Goal: Check status: Check status

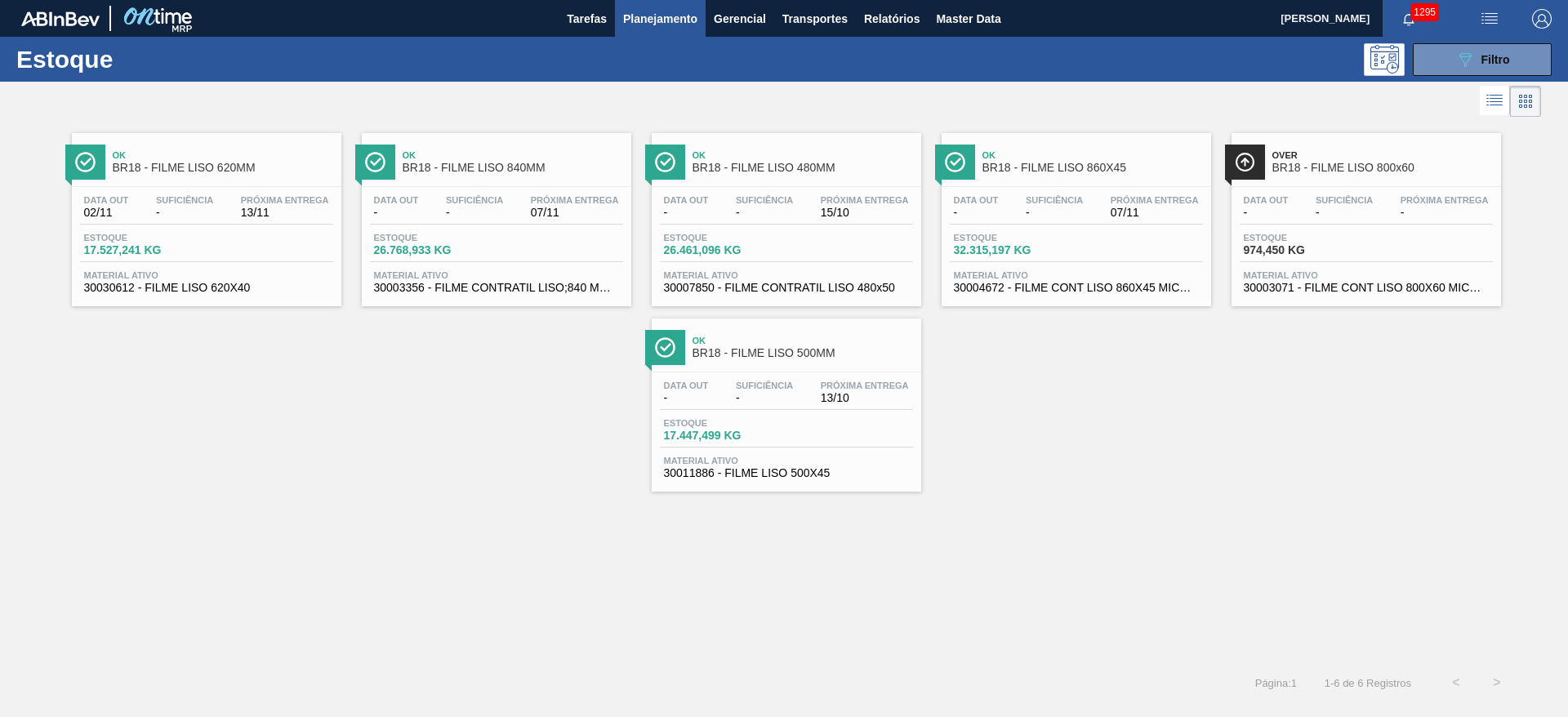
click at [736, 238] on span "Estoque" at bounding box center [721, 237] width 115 height 10
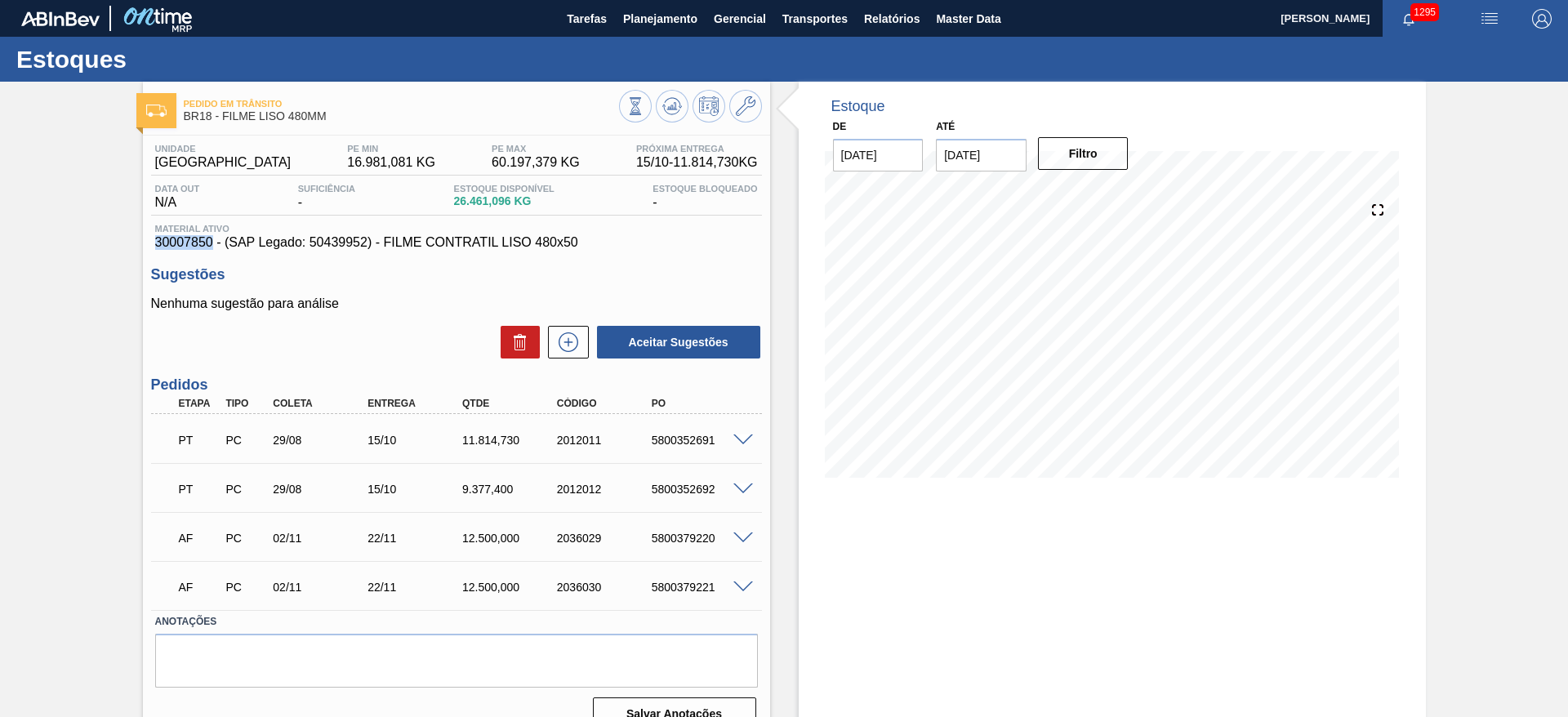
drag, startPoint x: 211, startPoint y: 240, endPoint x: 153, endPoint y: 242, distance: 58.0
click at [153, 242] on div "Material ativo 30007850 - (SAP Legado: 50439952) - FILME CONTRATIL LISO 480x50" at bounding box center [456, 236] width 611 height 26
copy span "30007850"
click at [640, 20] on span "Planejamento" at bounding box center [660, 19] width 75 height 20
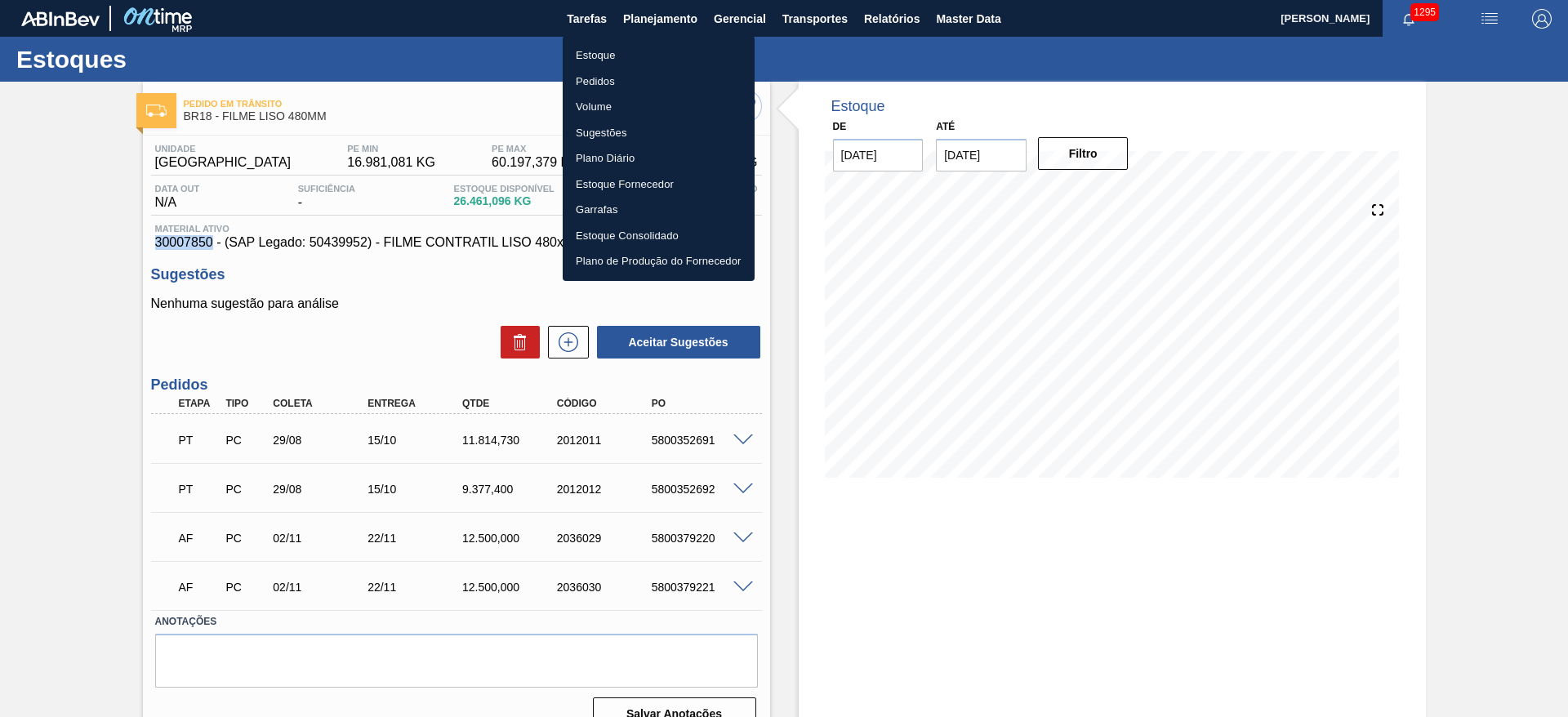
click at [589, 52] on li "Estoque" at bounding box center [658, 55] width 192 height 26
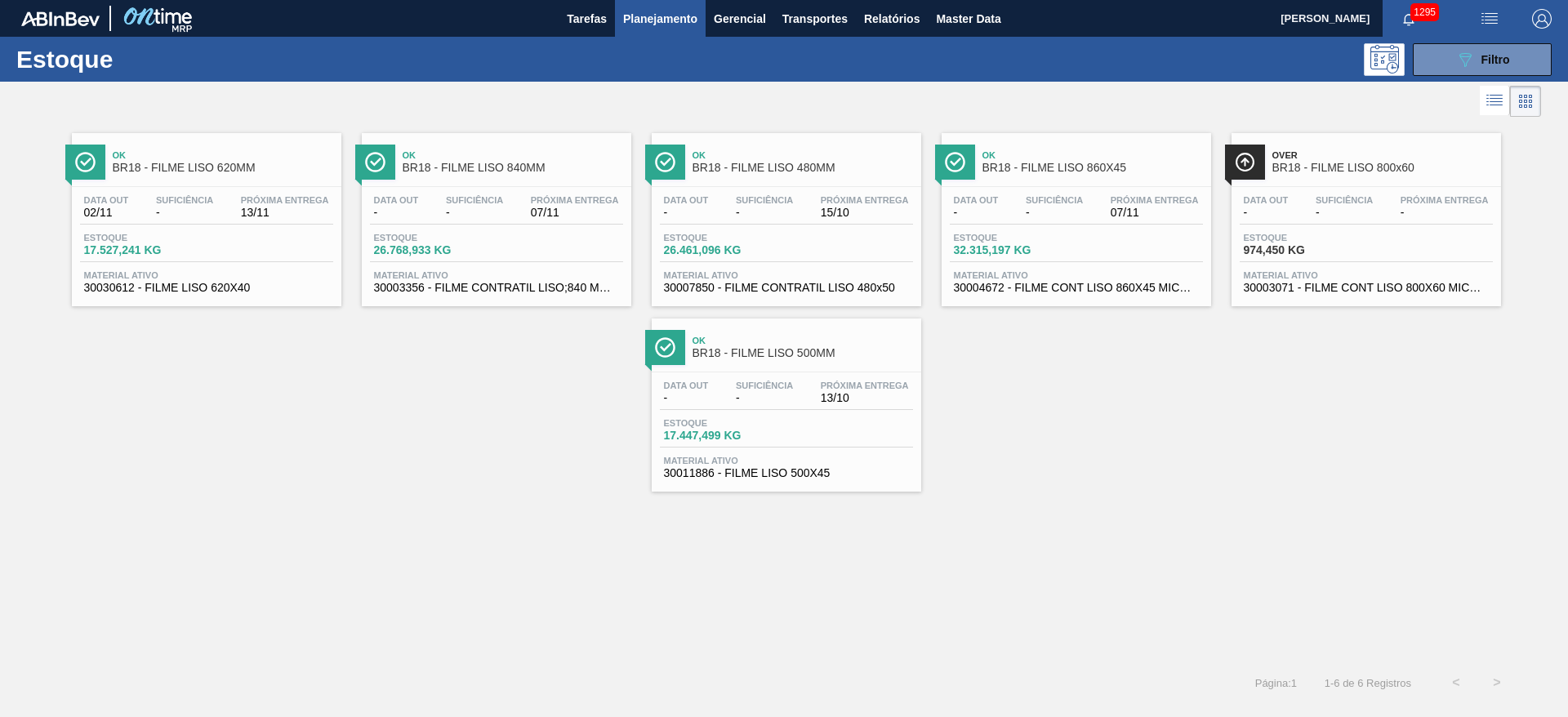
click at [640, 17] on span "Planejamento" at bounding box center [660, 19] width 75 height 20
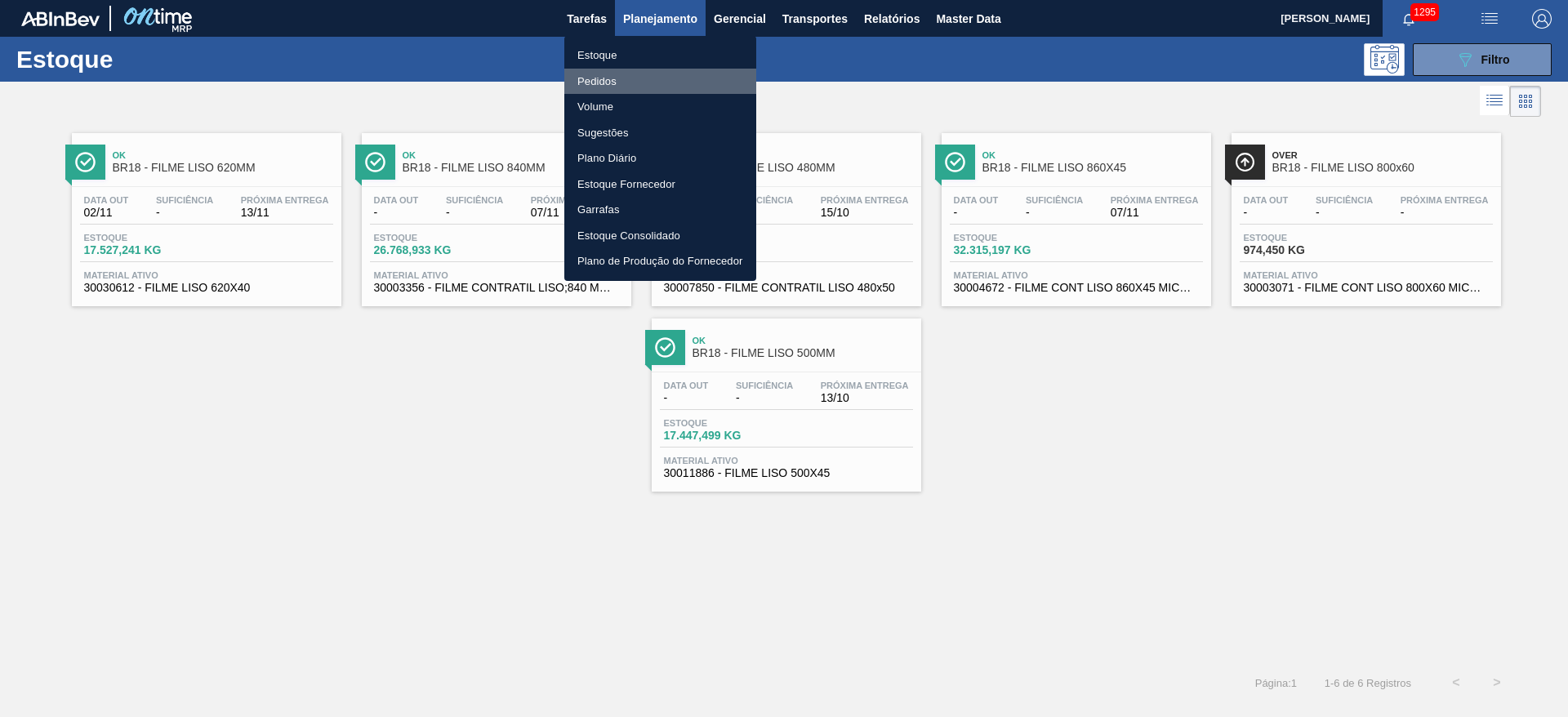
click at [601, 81] on li "Pedidos" at bounding box center [660, 81] width 192 height 26
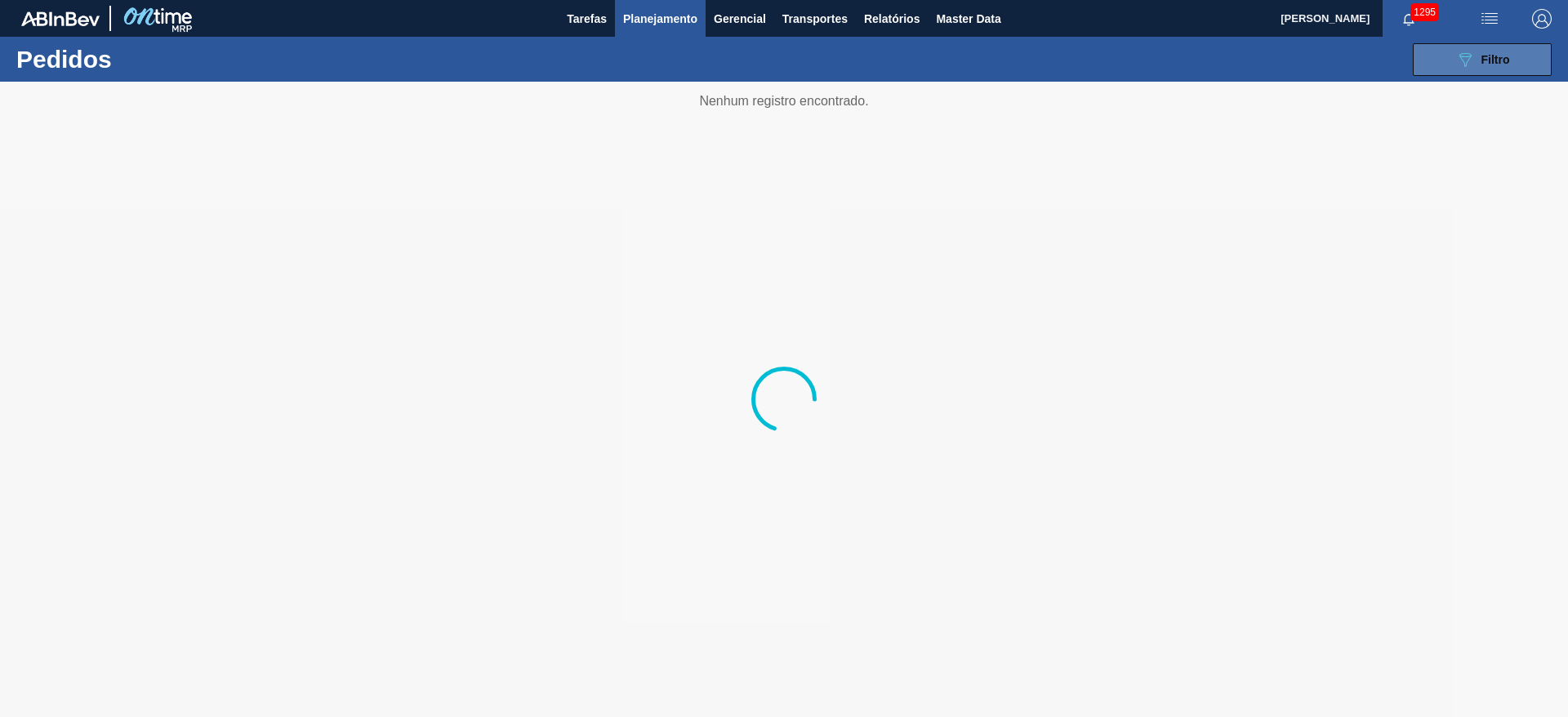
click at [1451, 58] on button "089F7B8B-B2A5-4AFE-B5C0-19BA573D28AC Filtro" at bounding box center [1482, 60] width 139 height 33
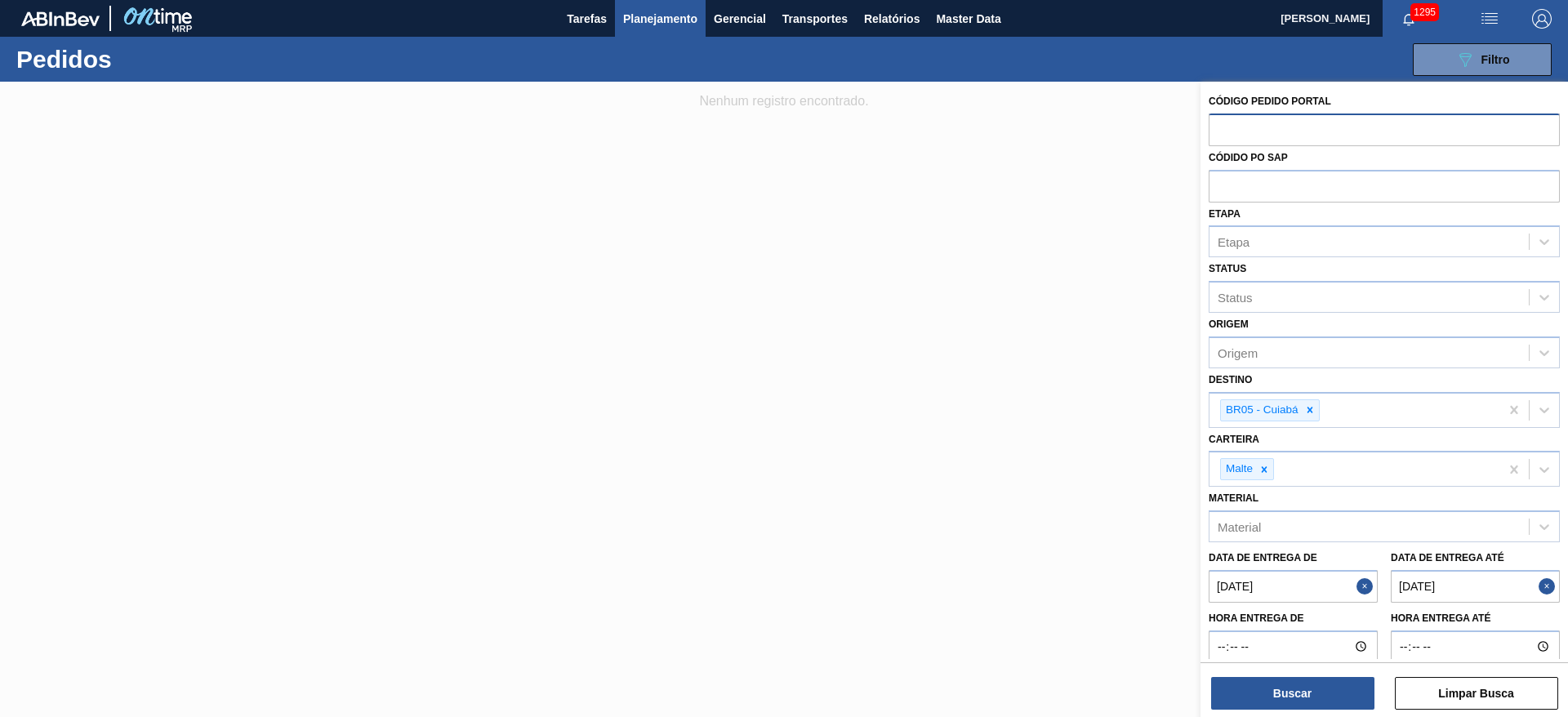
click at [1258, 133] on input "text" at bounding box center [1384, 129] width 351 height 31
paste input "2008324"
type input "2008324"
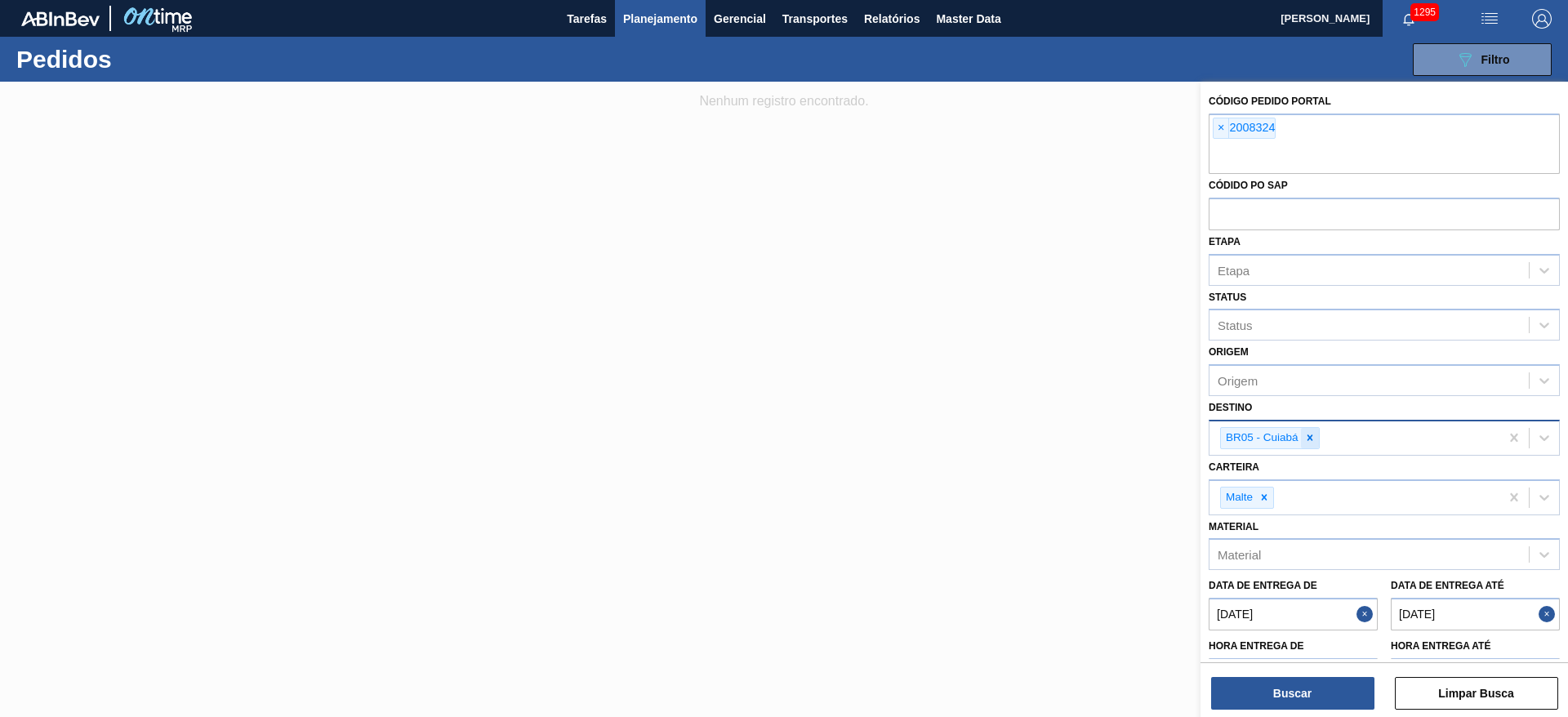
click at [1313, 435] on icon at bounding box center [1310, 437] width 12 height 12
click at [1260, 492] on icon at bounding box center [1263, 493] width 12 height 12
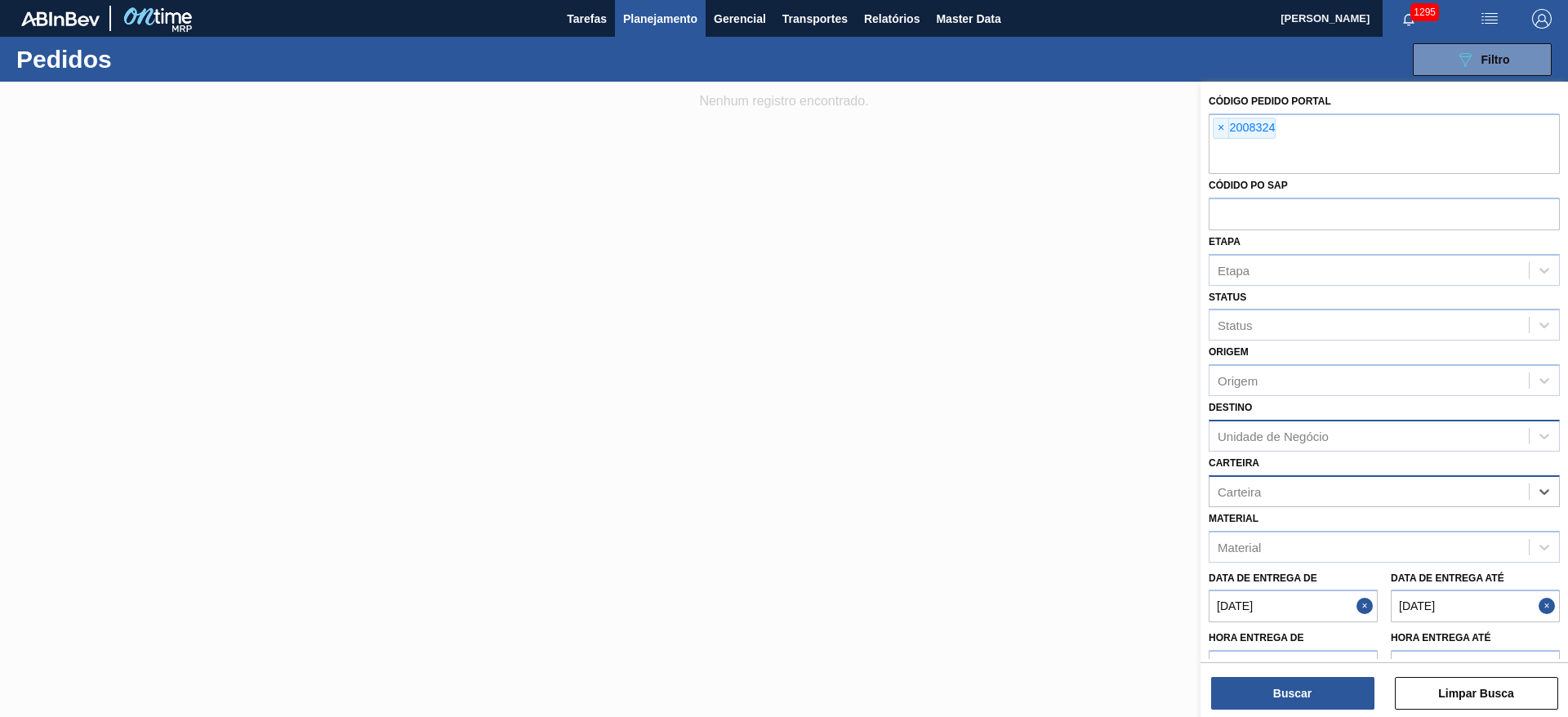
click at [1363, 609] on button "Close" at bounding box center [1366, 606] width 21 height 33
click at [1547, 605] on button "Close" at bounding box center [1549, 606] width 21 height 33
click at [1323, 685] on button "Buscar" at bounding box center [1293, 693] width 164 height 33
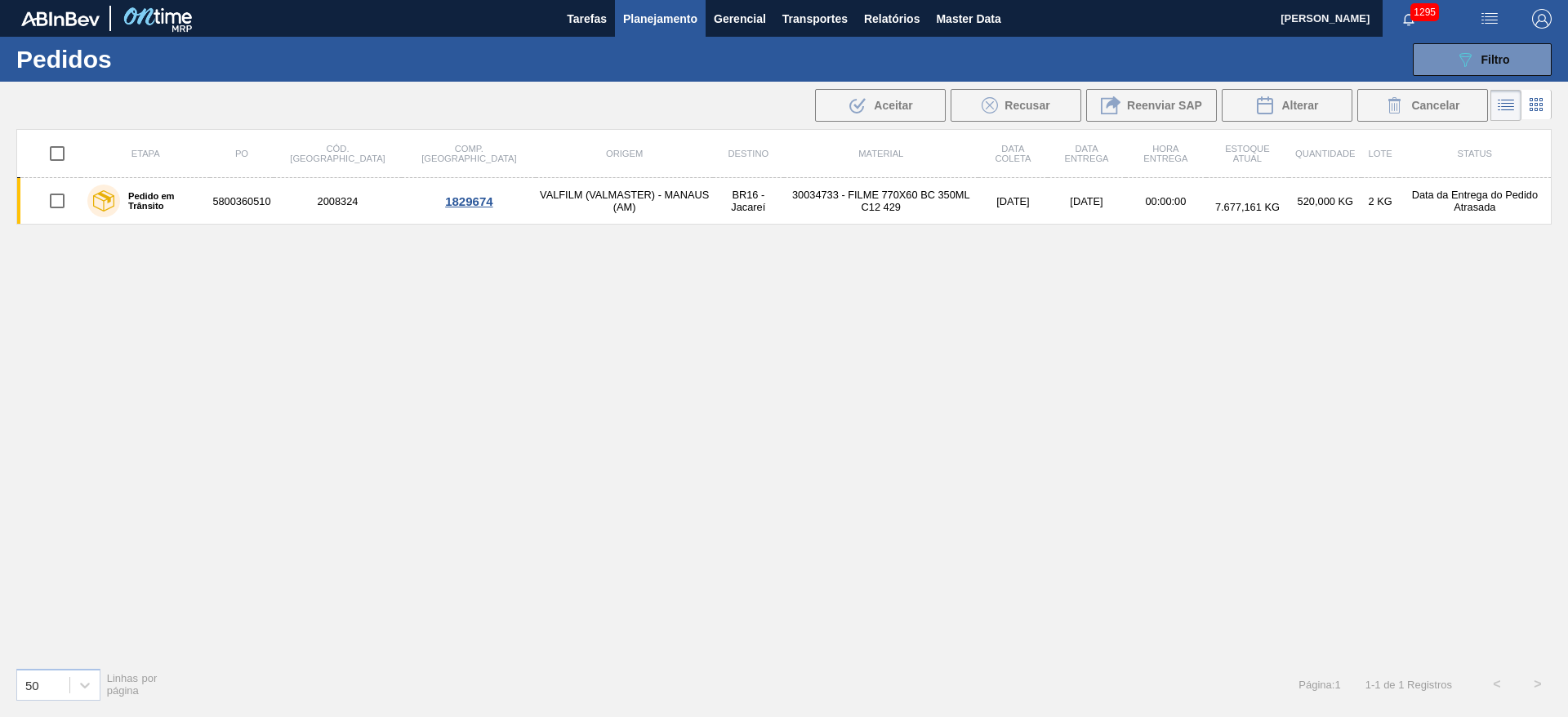
click at [1535, 107] on icon at bounding box center [1536, 105] width 20 height 20
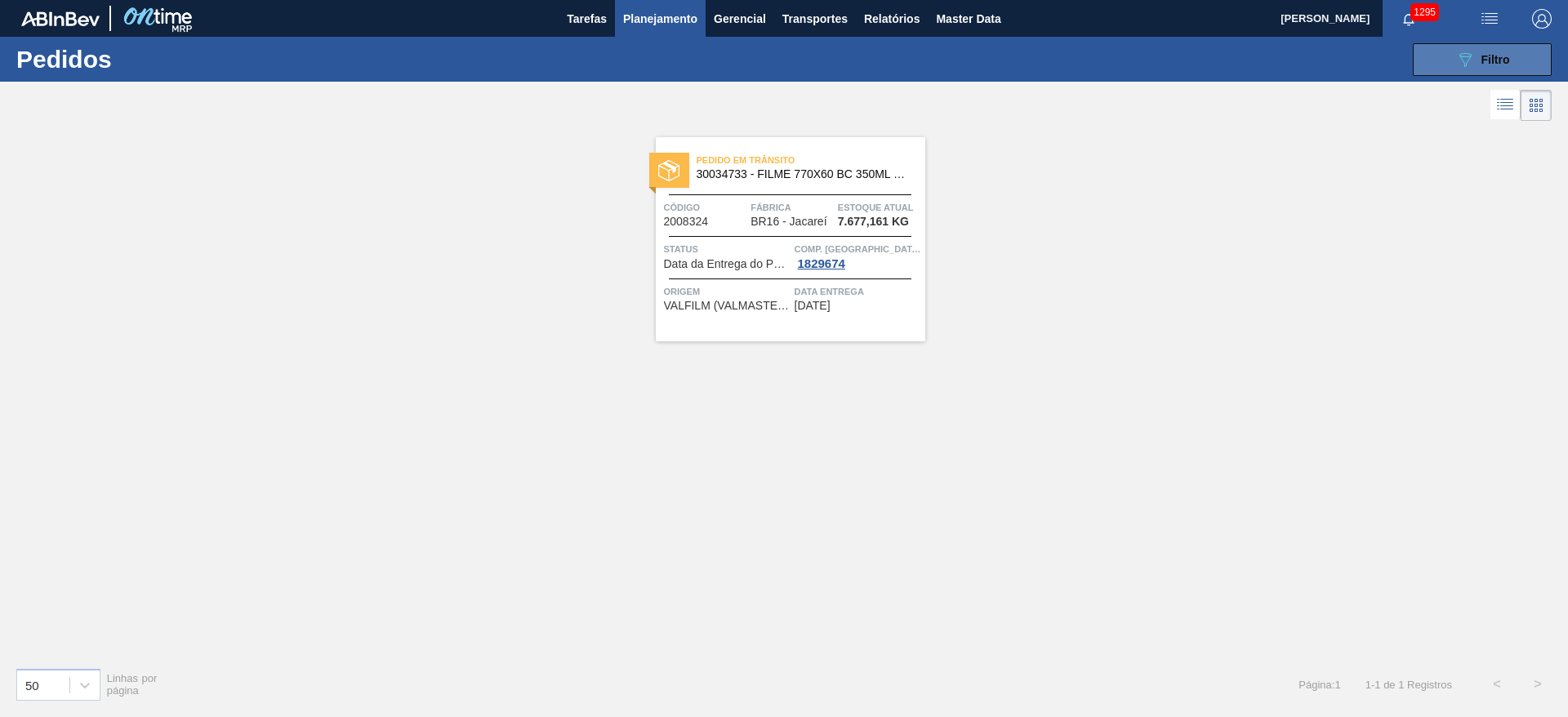
click at [1447, 63] on button "089F7B8B-B2A5-4AFE-B5C0-19BA573D28AC Filtro" at bounding box center [1482, 60] width 139 height 33
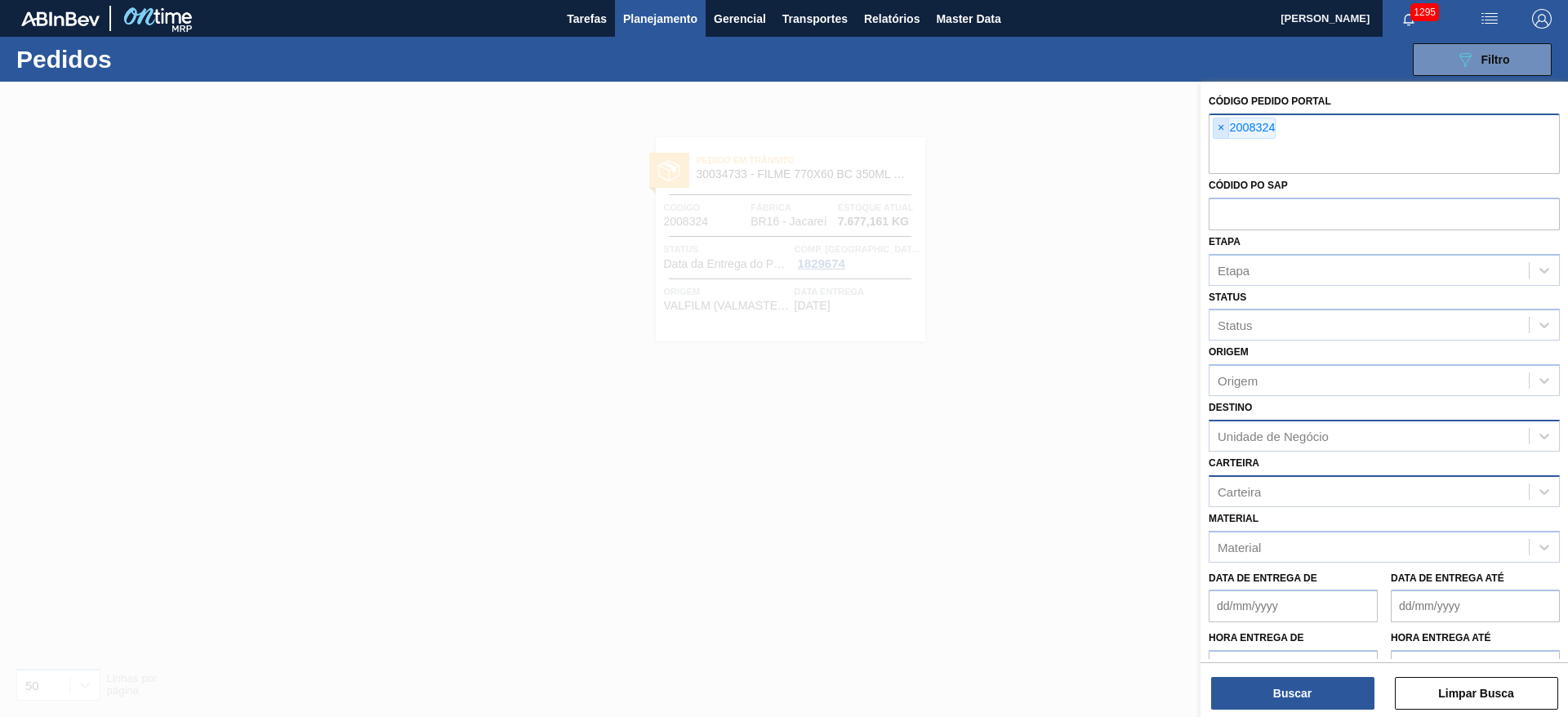
click at [1219, 128] on span "×" at bounding box center [1221, 128] width 15 height 20
paste input "1994665"
type input "1994665"
click at [1293, 687] on button "Buscar" at bounding box center [1293, 693] width 164 height 33
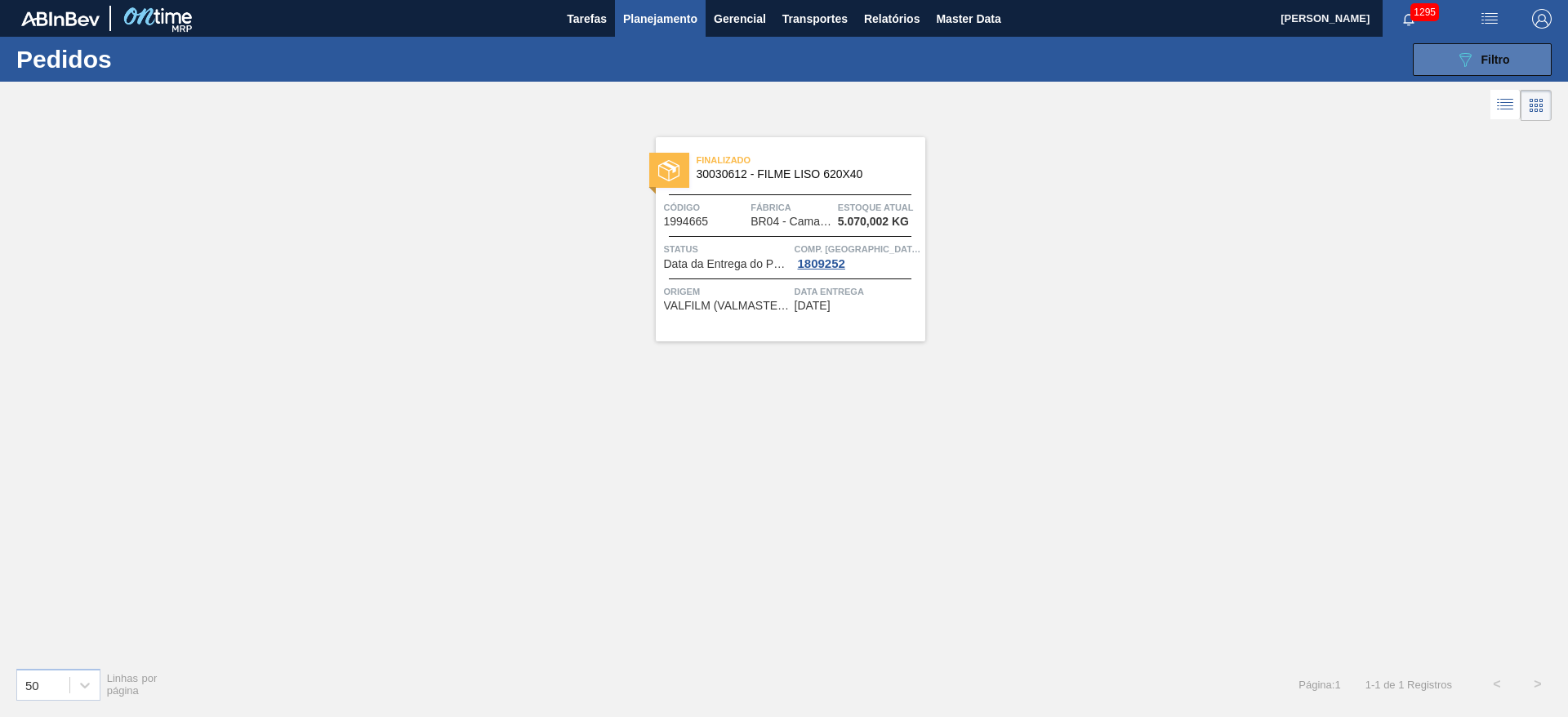
click at [1487, 61] on span "Filtro" at bounding box center [1495, 59] width 28 height 13
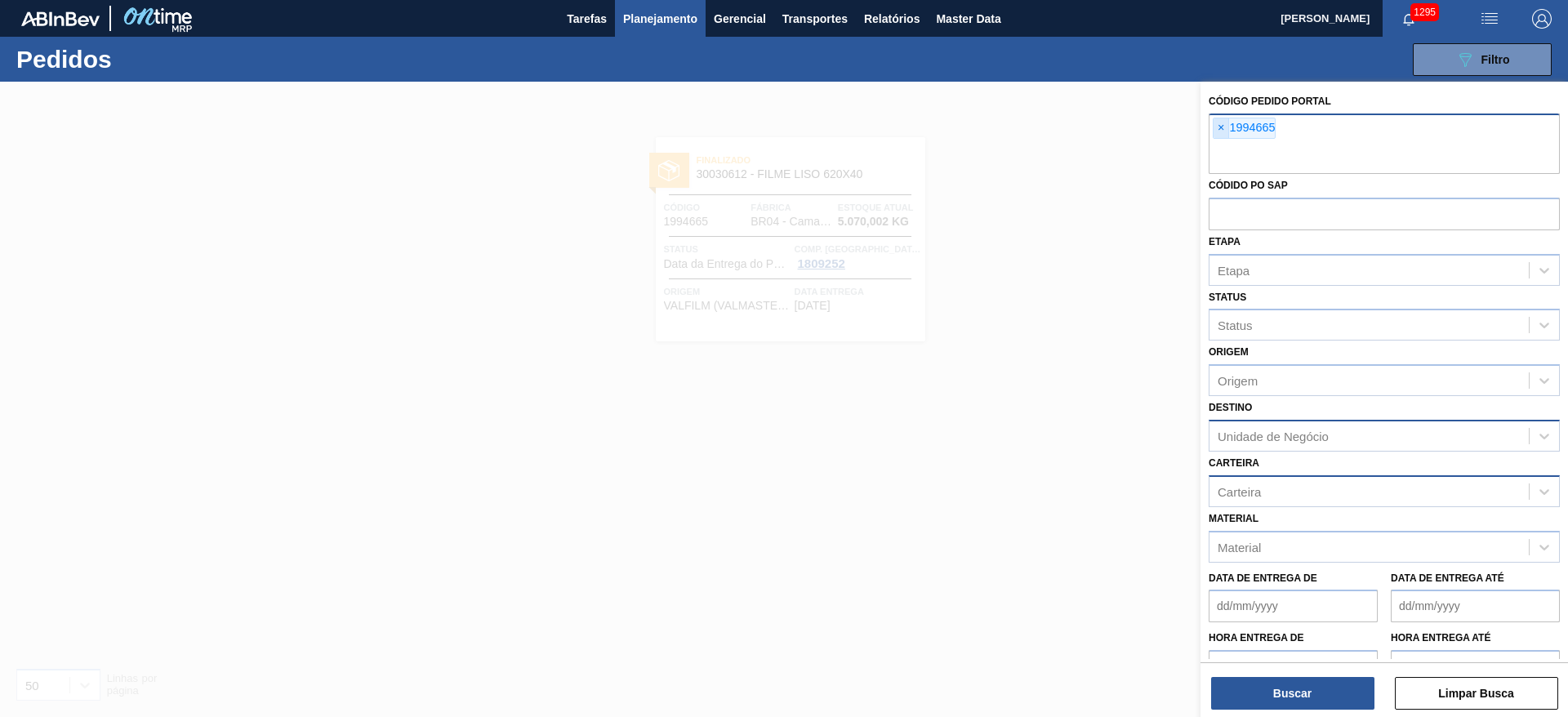
click at [1226, 131] on span "×" at bounding box center [1221, 128] width 15 height 20
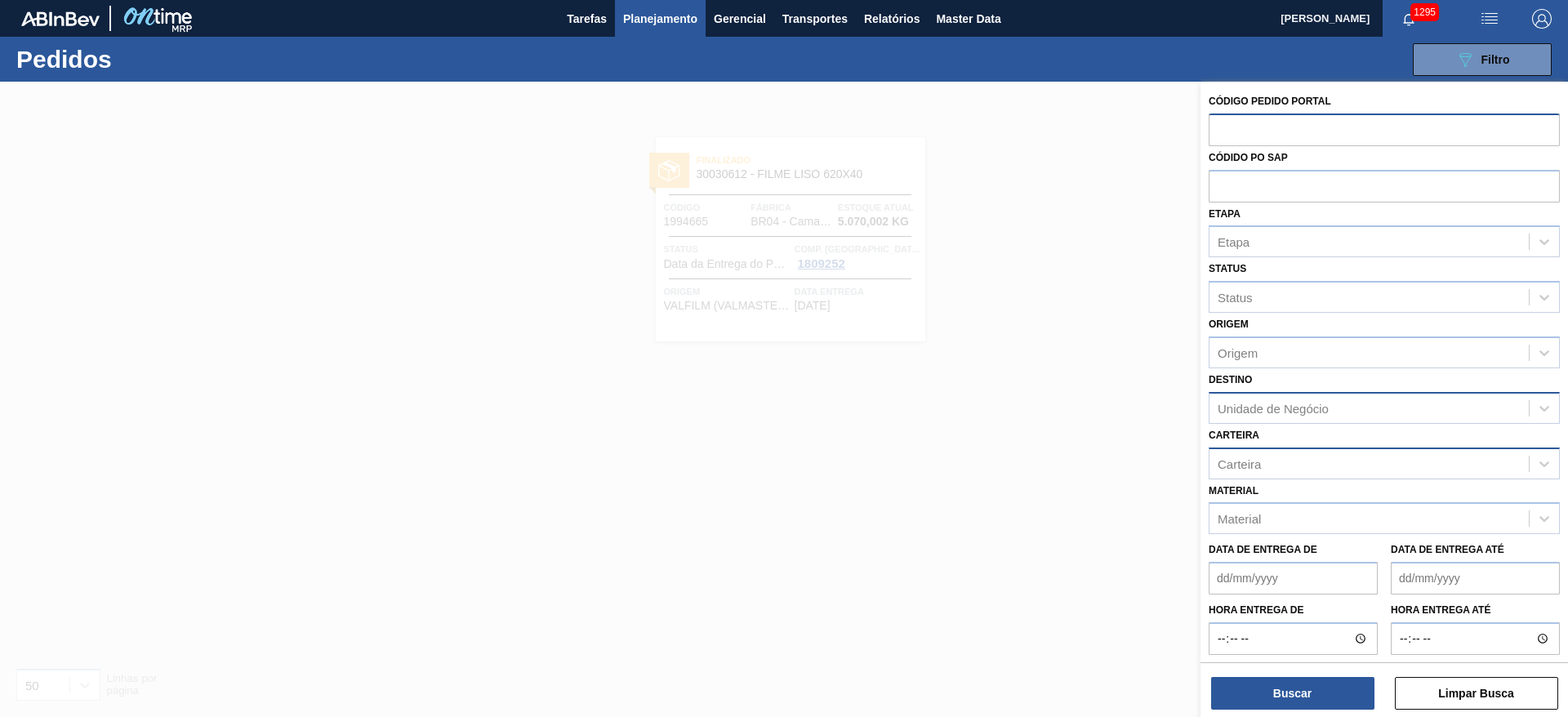
paste input "1986466"
type input "1986466"
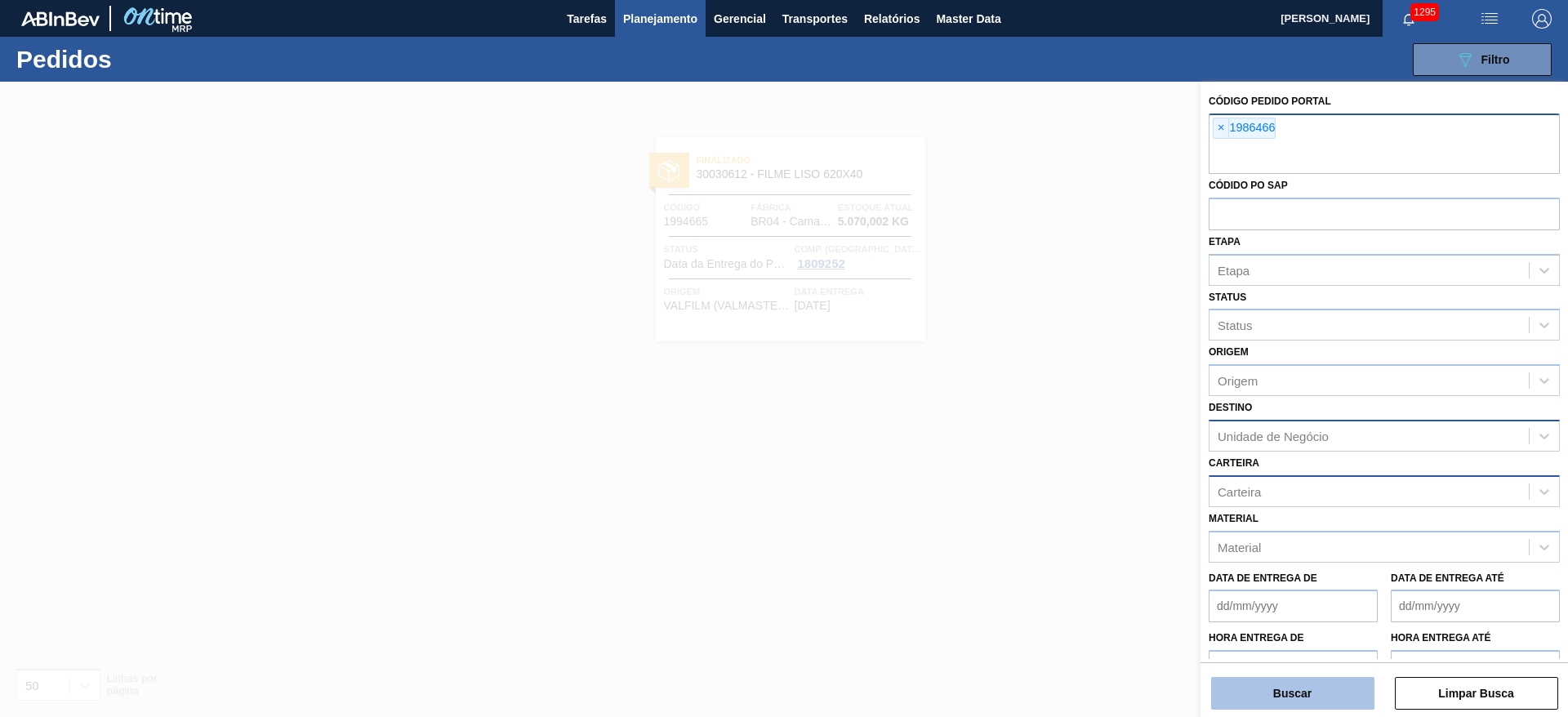
click at [1295, 682] on button "Buscar" at bounding box center [1293, 693] width 164 height 33
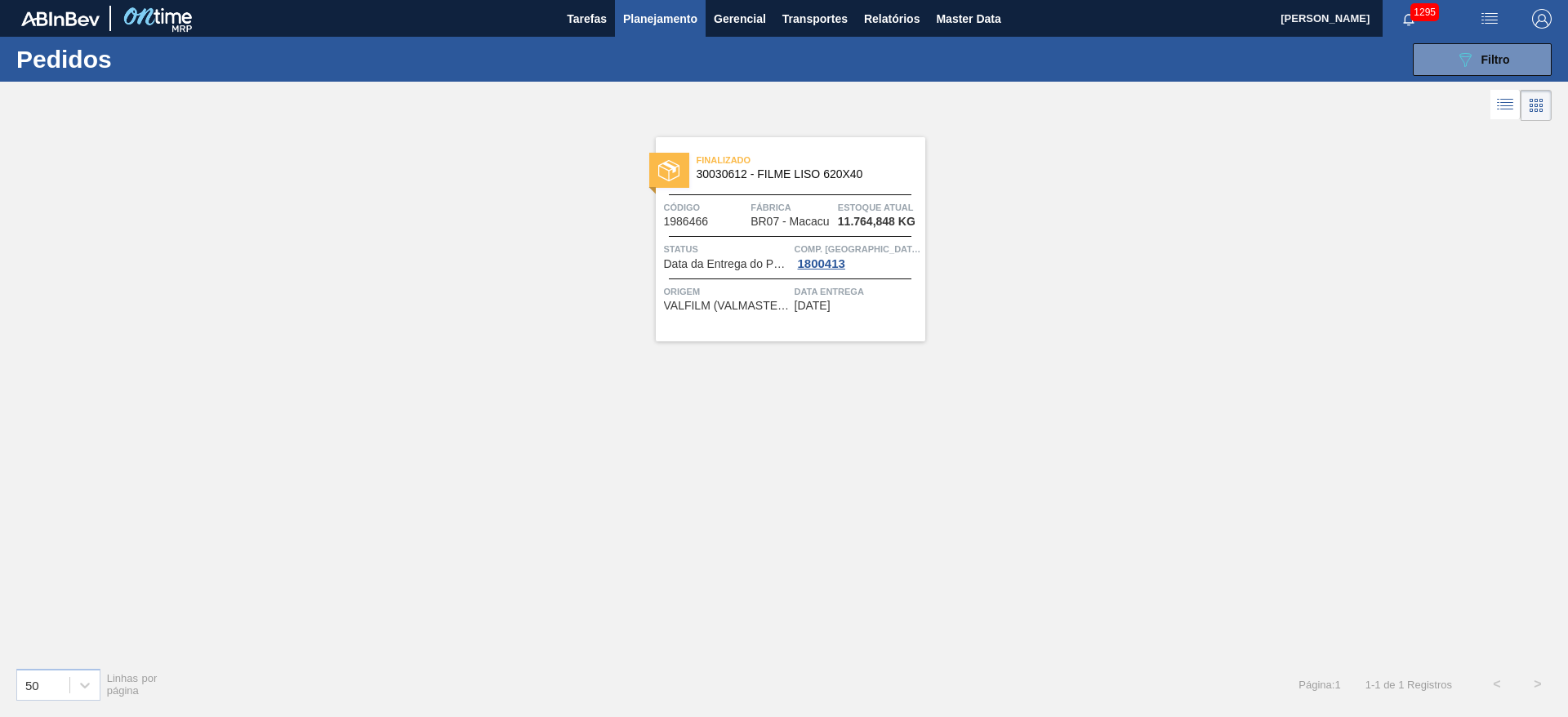
click at [752, 270] on div "Finalizado 30030612 - FILME LISO 620X40 Código 1986466 Fábrica BR07 - Macacu Es…" at bounding box center [790, 239] width 269 height 204
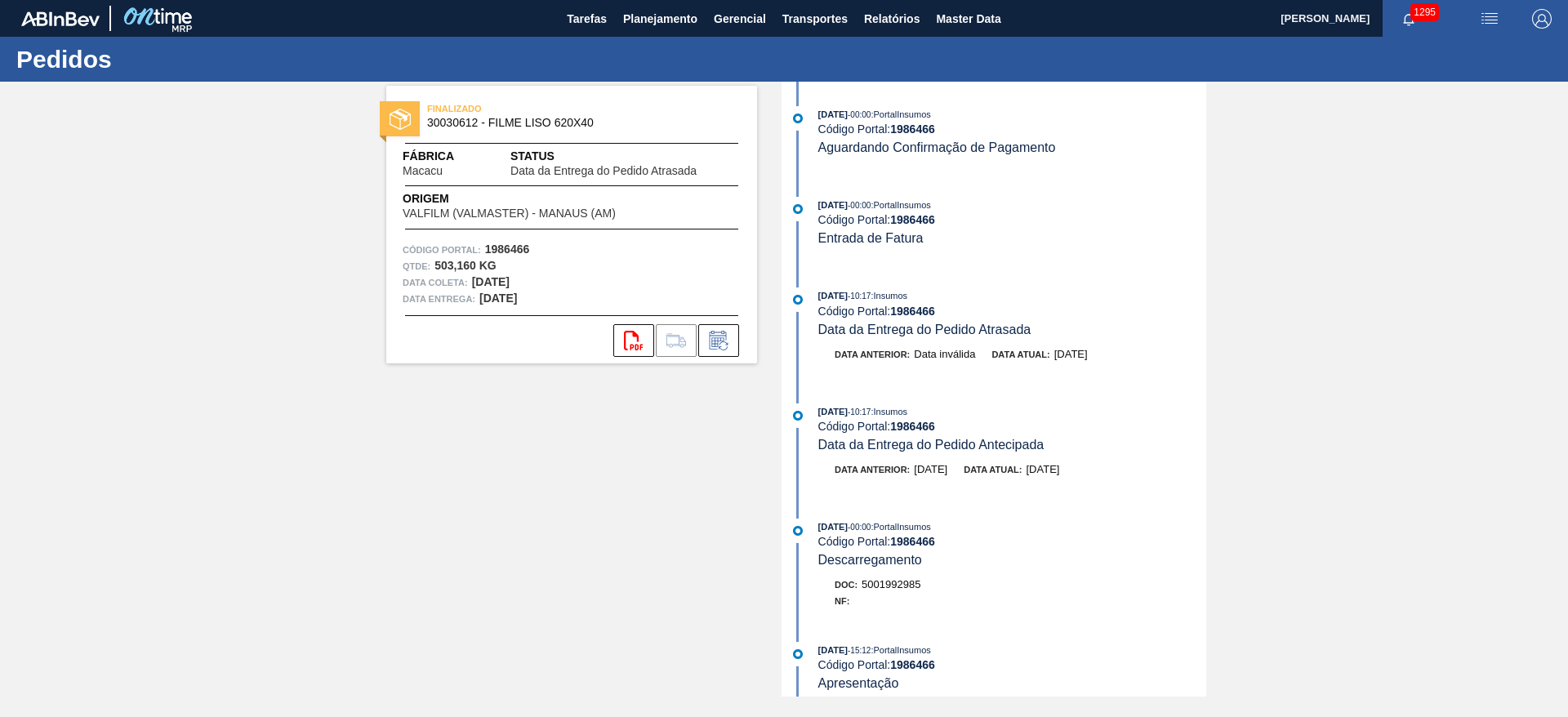
click at [492, 205] on span "Origem" at bounding box center [533, 198] width 260 height 17
click at [640, 16] on span "Planejamento" at bounding box center [660, 19] width 75 height 20
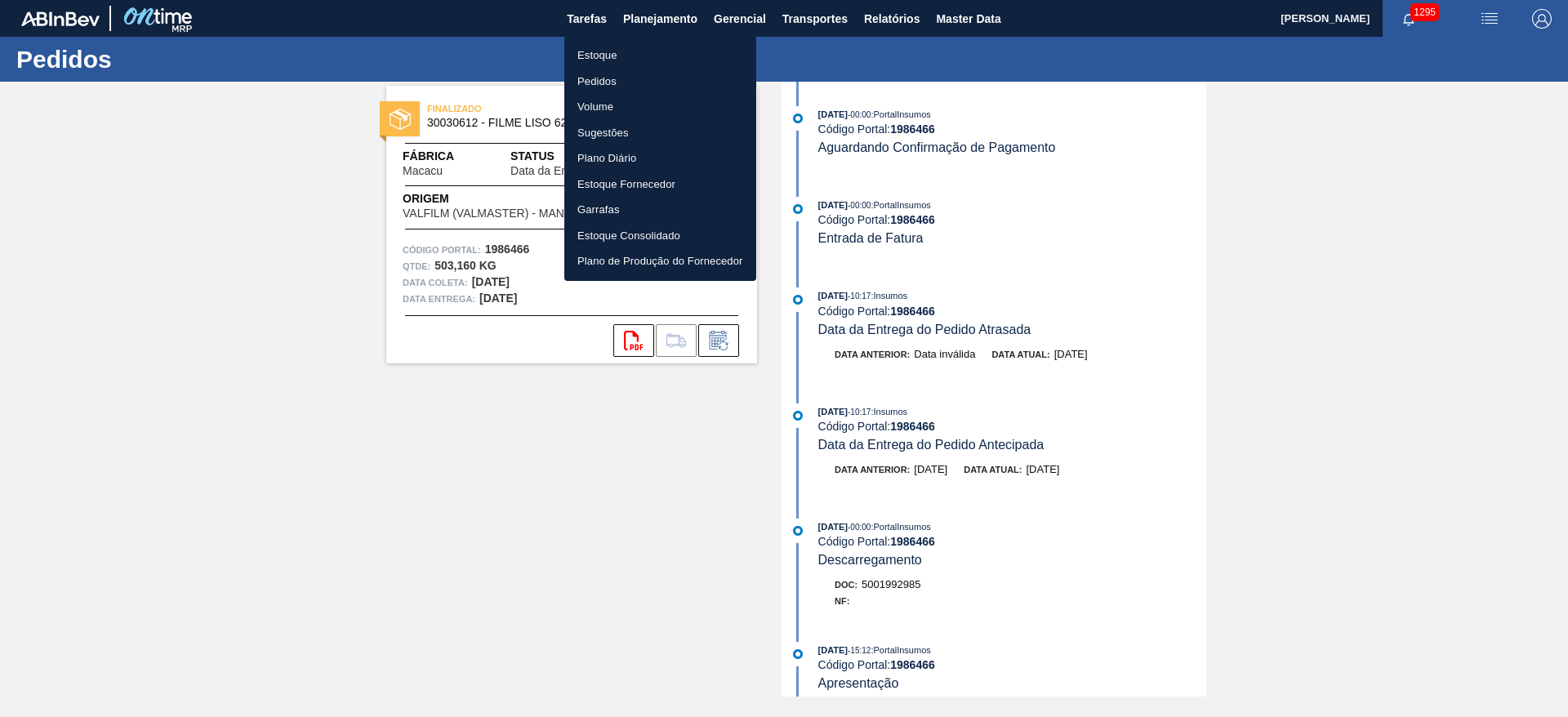
click at [594, 86] on li "Pedidos" at bounding box center [660, 81] width 192 height 26
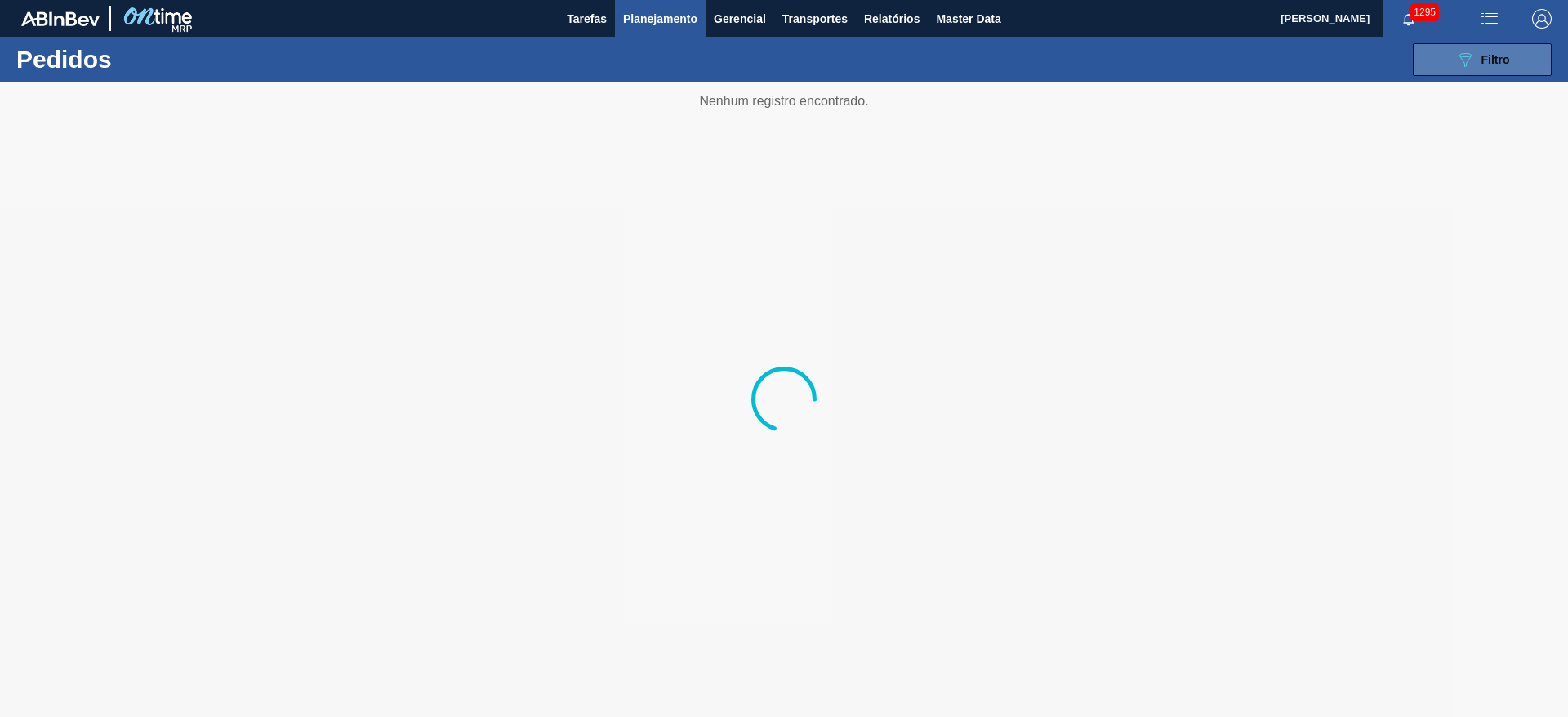
click at [1460, 65] on icon "089F7B8B-B2A5-4AFE-B5C0-19BA573D28AC" at bounding box center [1465, 60] width 20 height 20
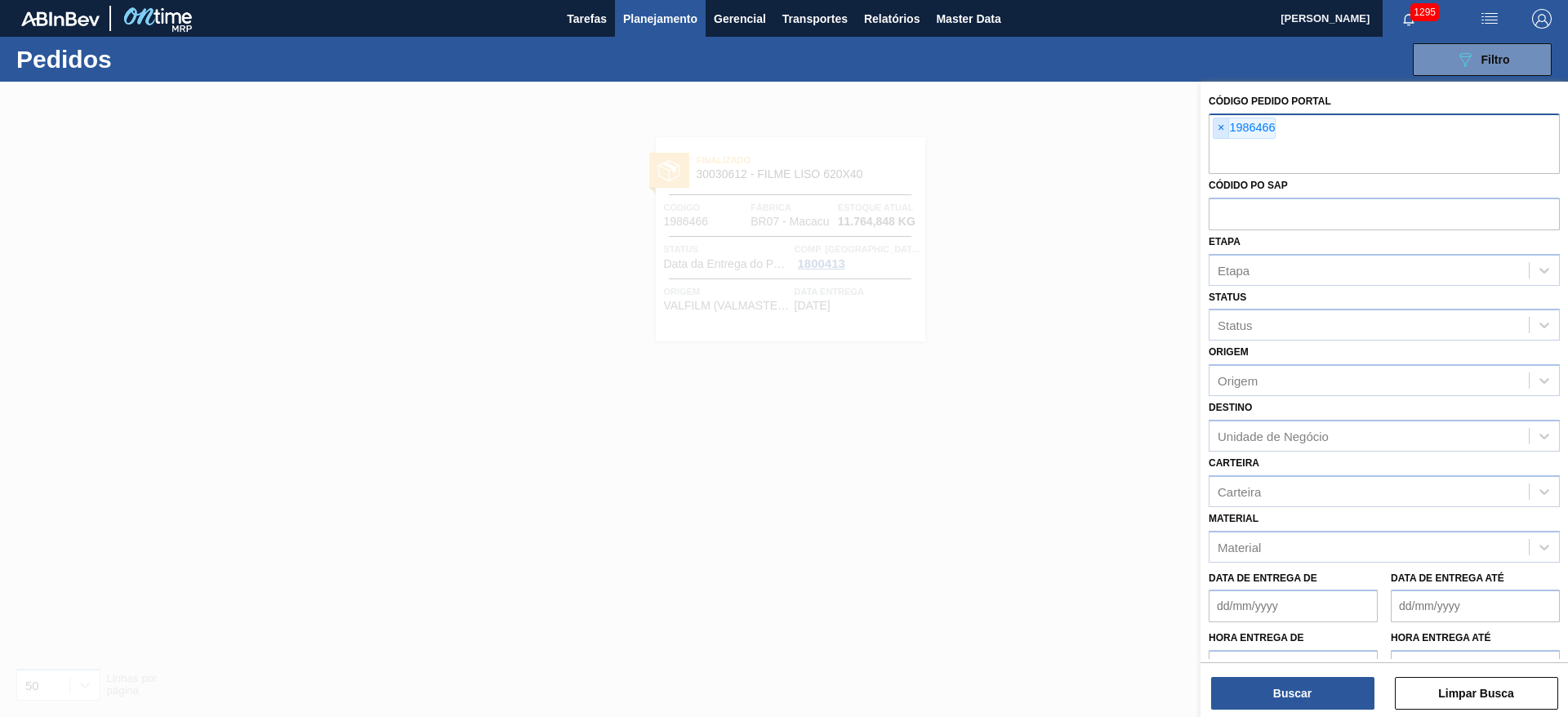
click at [1220, 126] on span "×" at bounding box center [1221, 128] width 15 height 20
paste input "1994665"
type input "1994665"
click at [1311, 697] on button "Buscar" at bounding box center [1293, 693] width 164 height 33
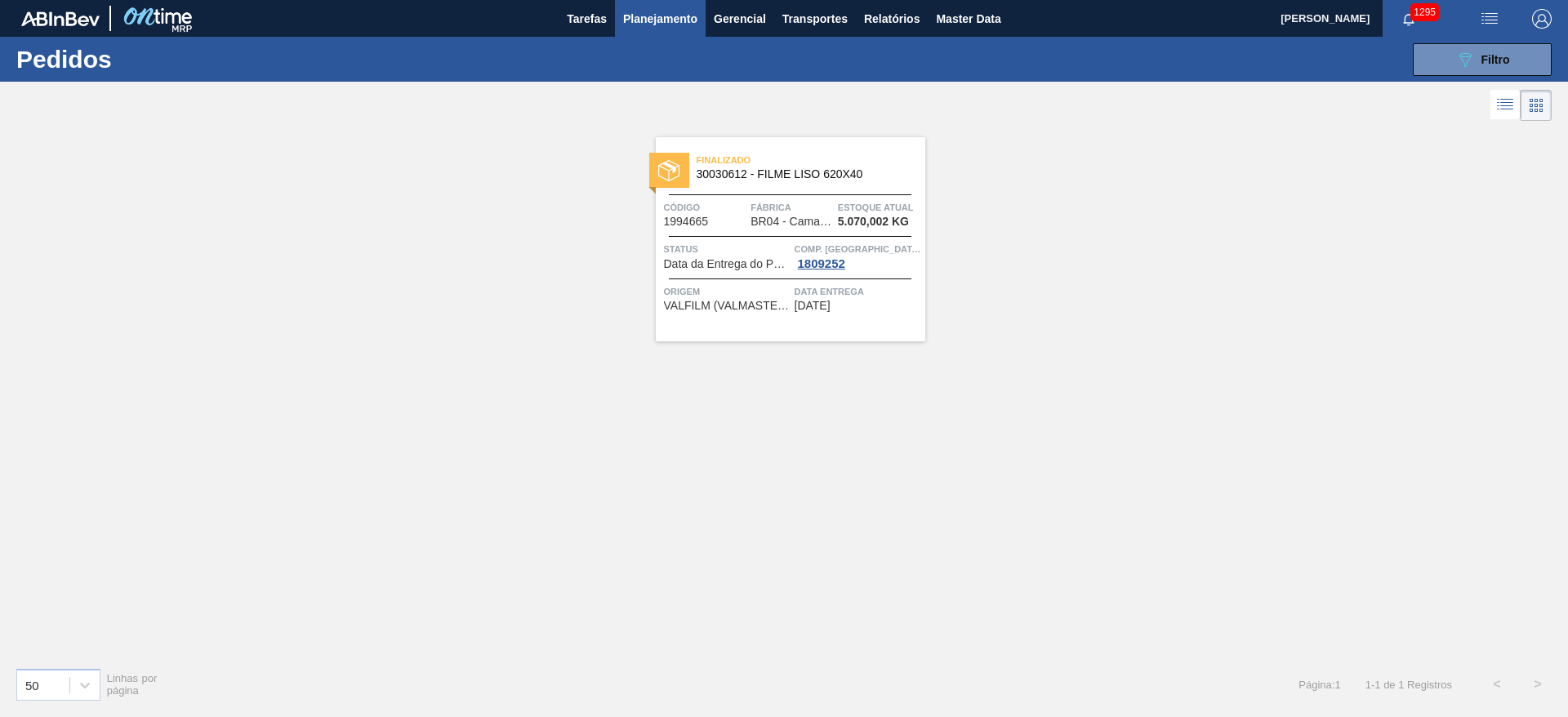
click at [747, 251] on span "Status" at bounding box center [726, 249] width 126 height 16
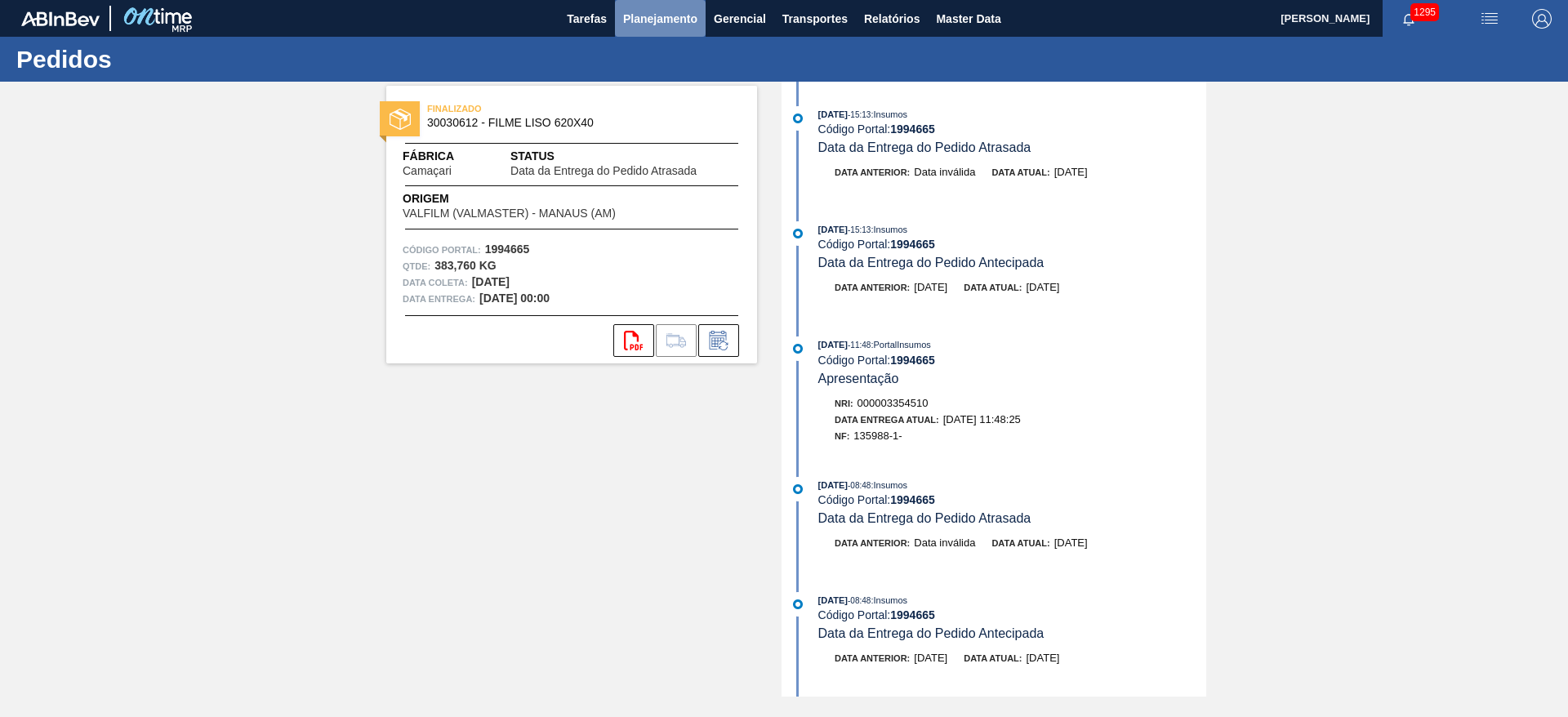
click at [640, 12] on span "Planejamento" at bounding box center [660, 19] width 75 height 20
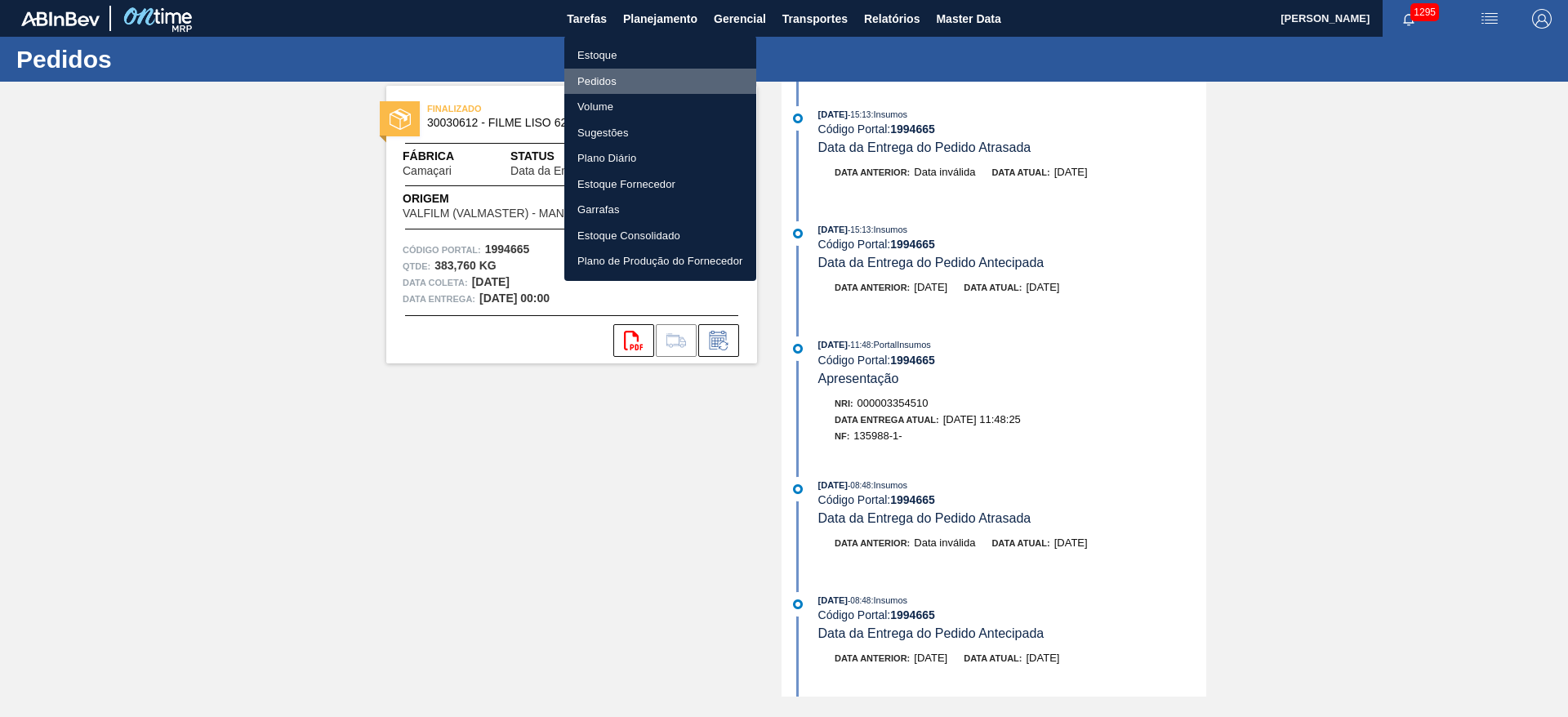
click at [606, 82] on li "Pedidos" at bounding box center [660, 81] width 192 height 26
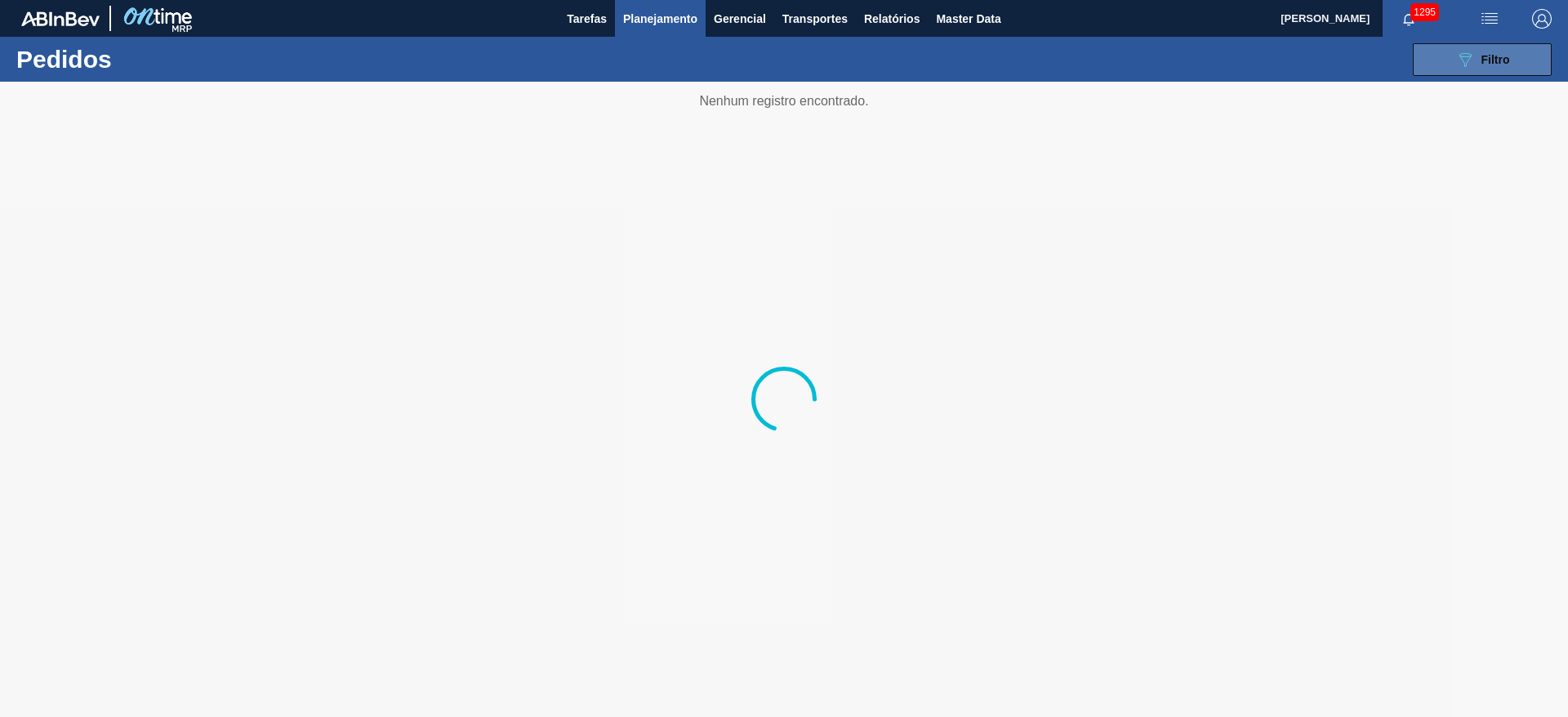
click at [1489, 67] on div "089F7B8B-B2A5-4AFE-B5C0-19BA573D28AC Filtro" at bounding box center [1483, 60] width 55 height 20
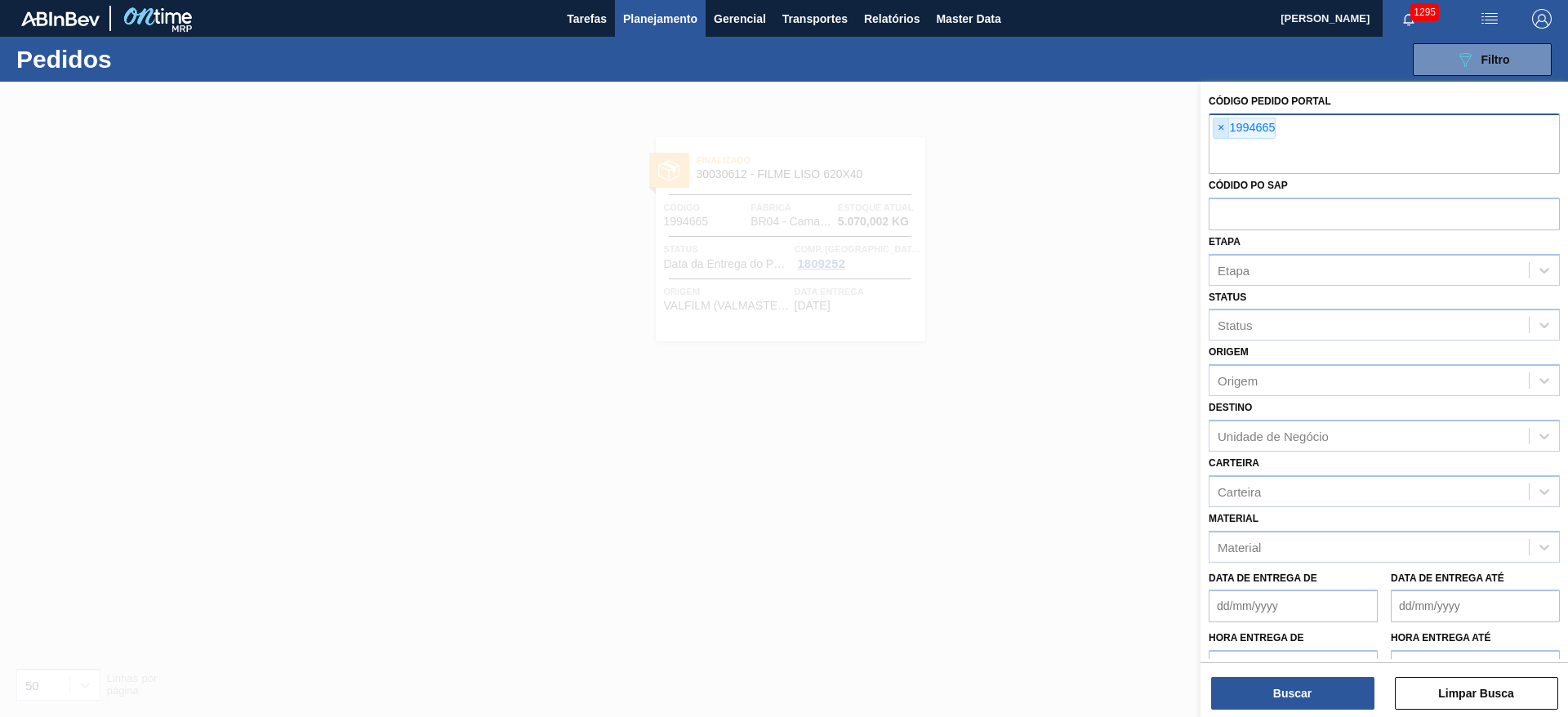
click at [1215, 125] on span "×" at bounding box center [1221, 128] width 15 height 20
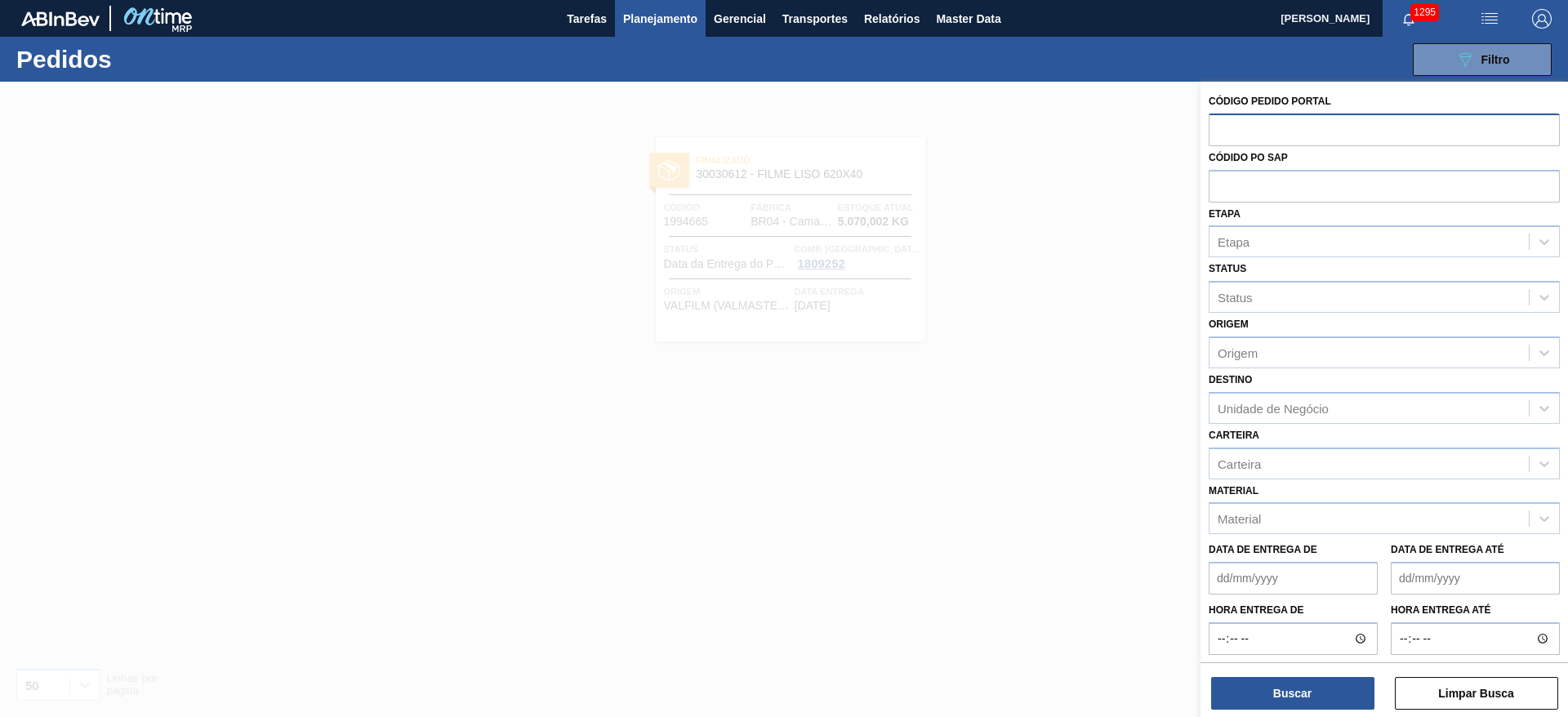
paste input "1994667"
type input "1994667"
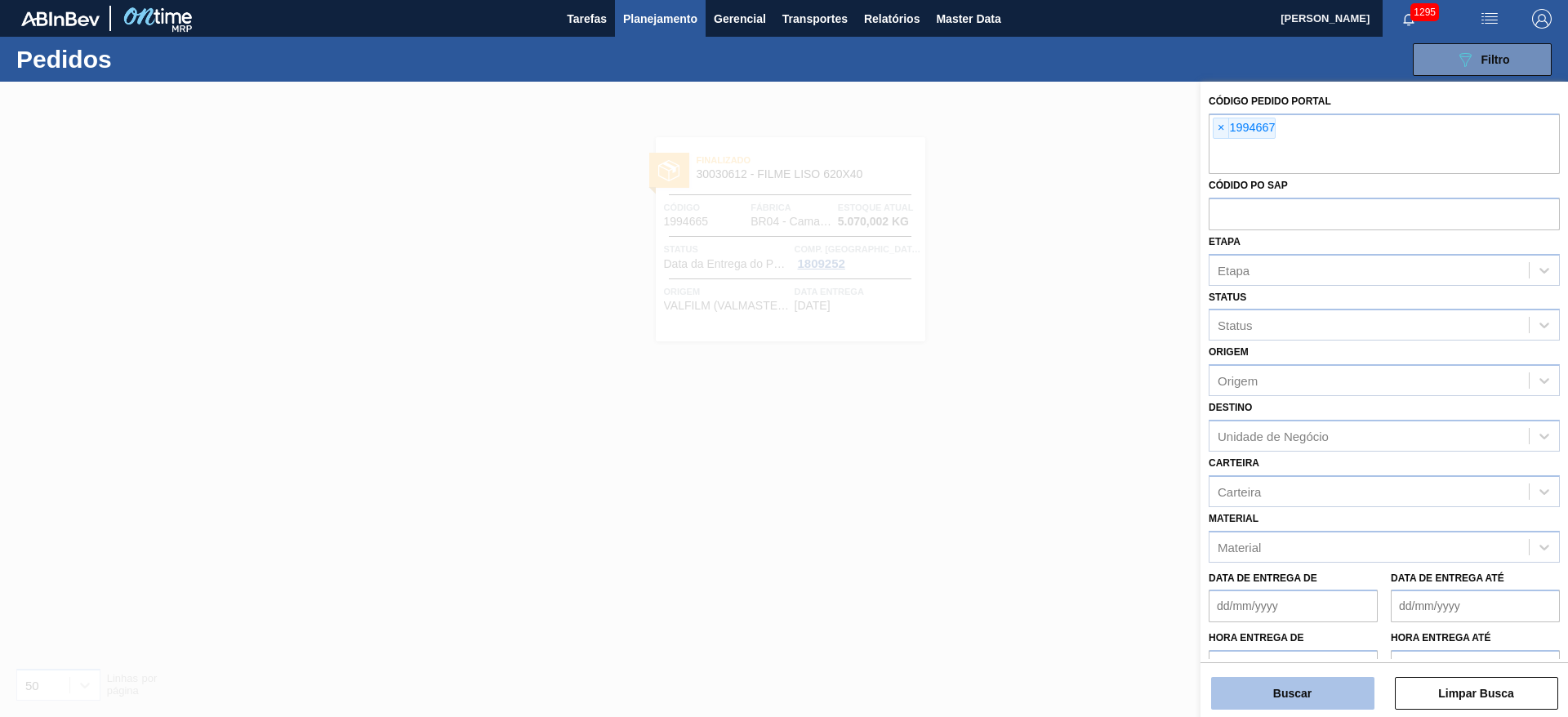
click at [1265, 702] on button "Buscar" at bounding box center [1293, 693] width 164 height 33
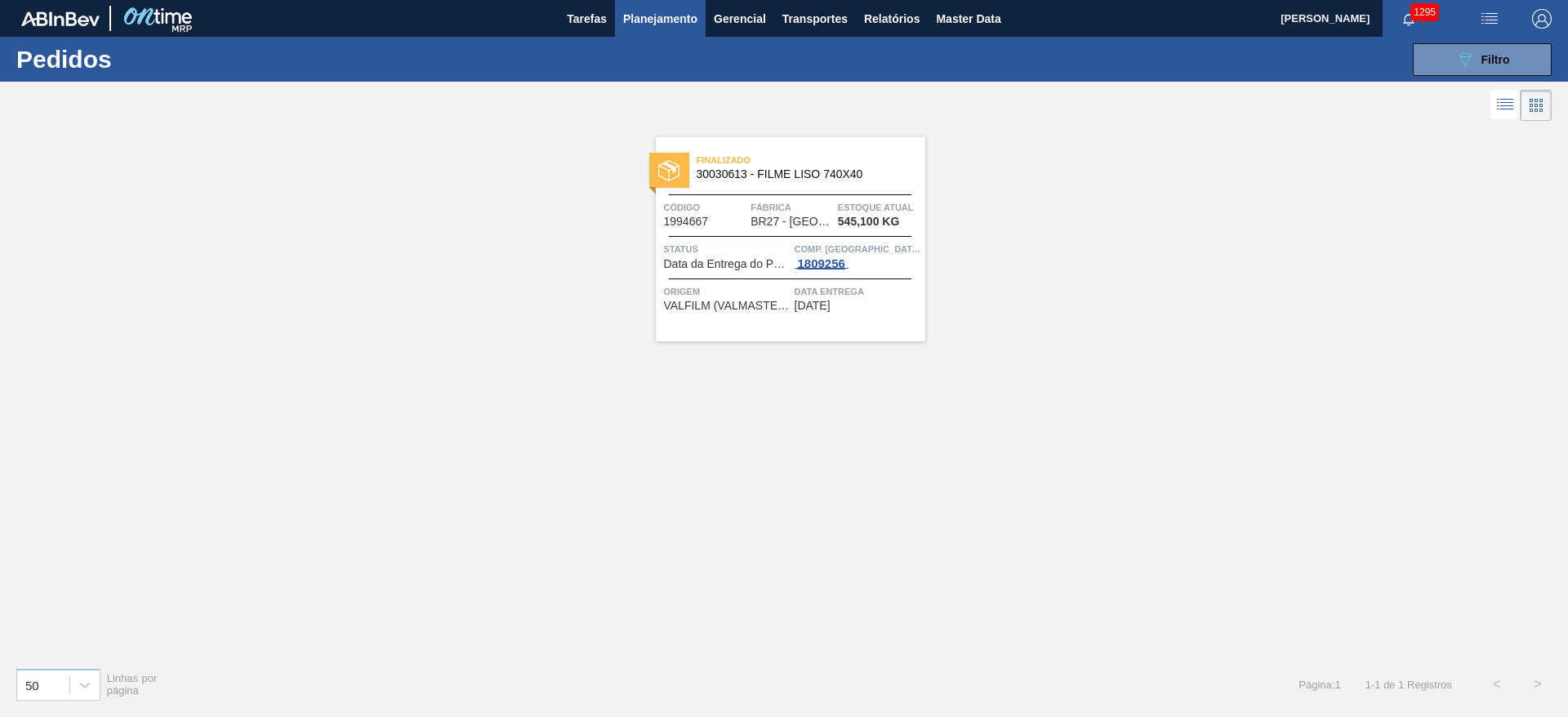
click at [816, 264] on div "1809256" at bounding box center [821, 264] width 54 height 13
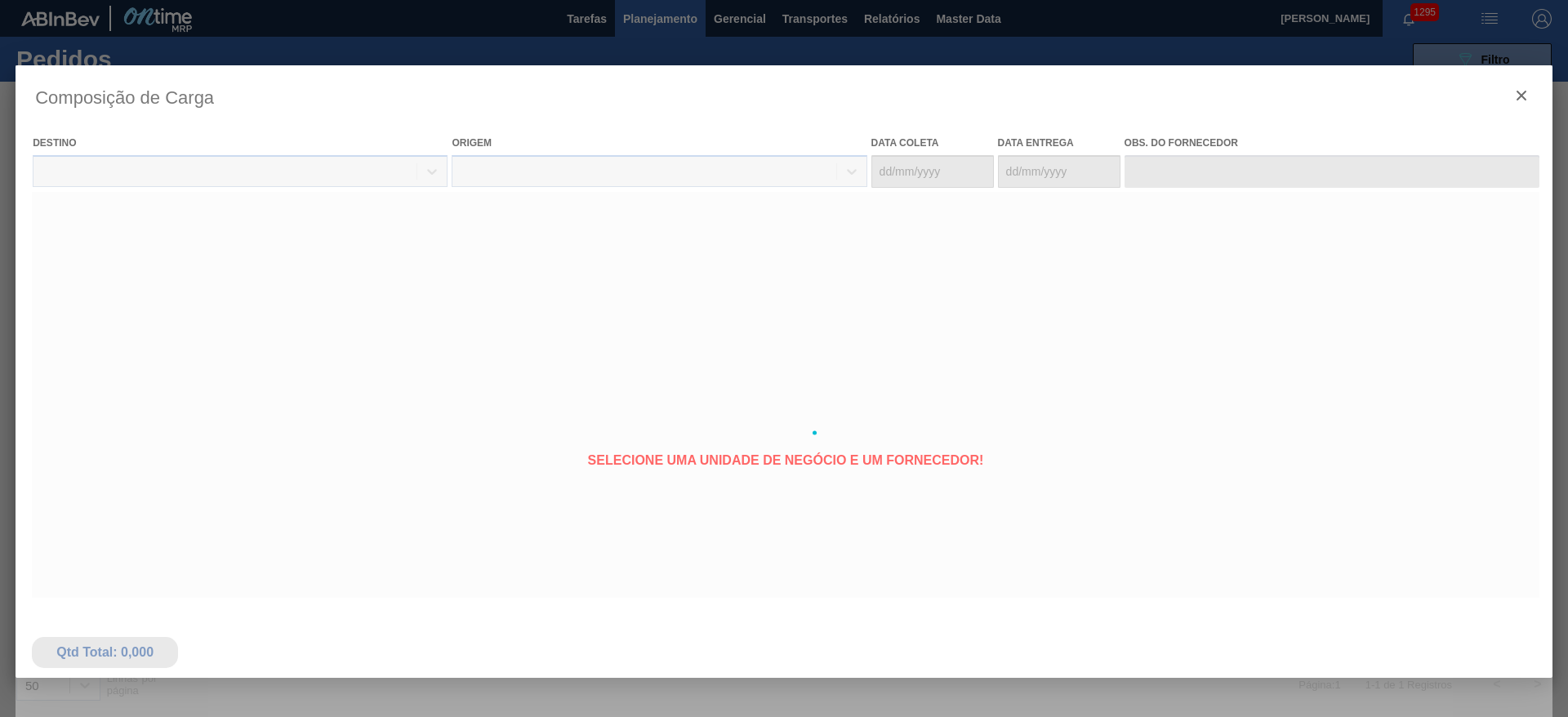
type coleta "[DATE]"
type Entrega "[DATE]"
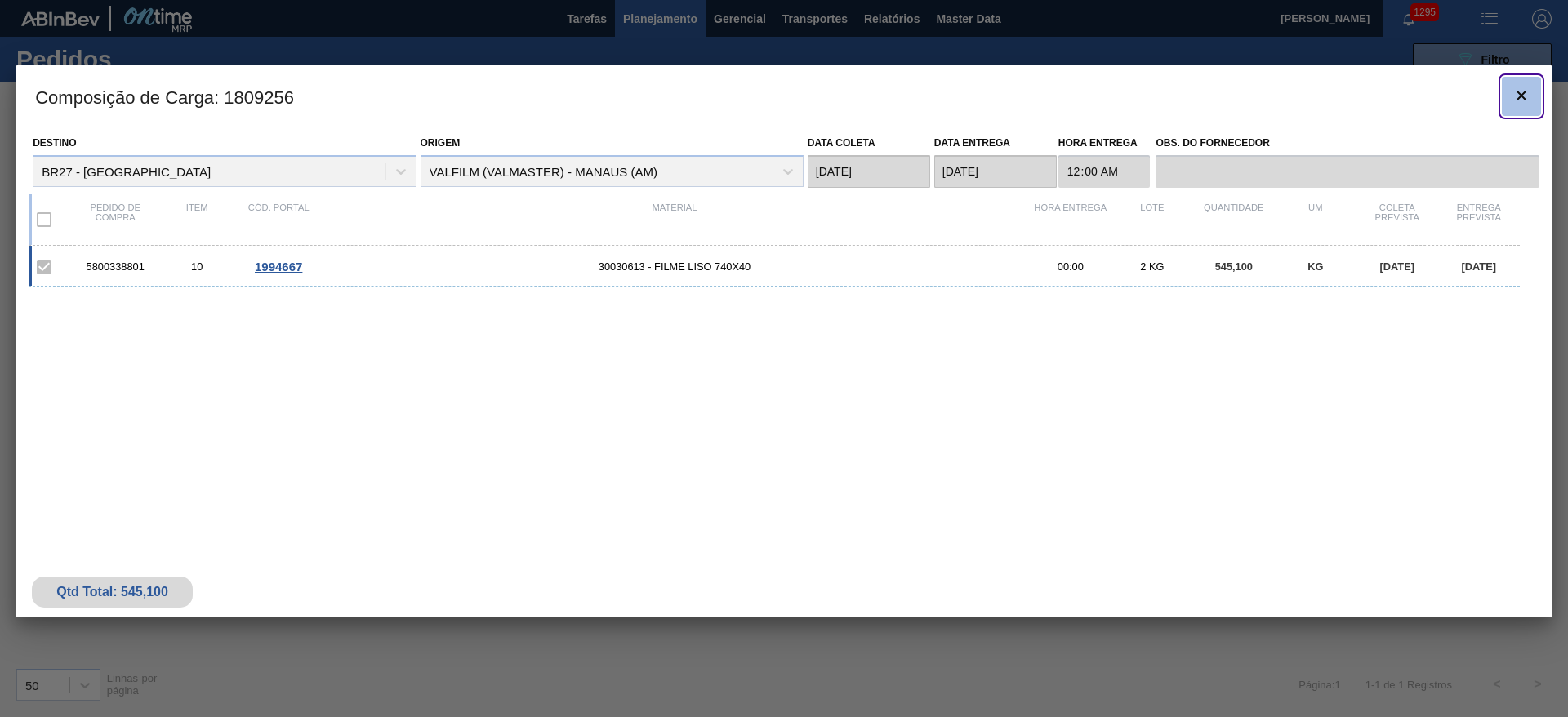
click at [1526, 96] on icon "botão de ícone" at bounding box center [1522, 95] width 20 height 20
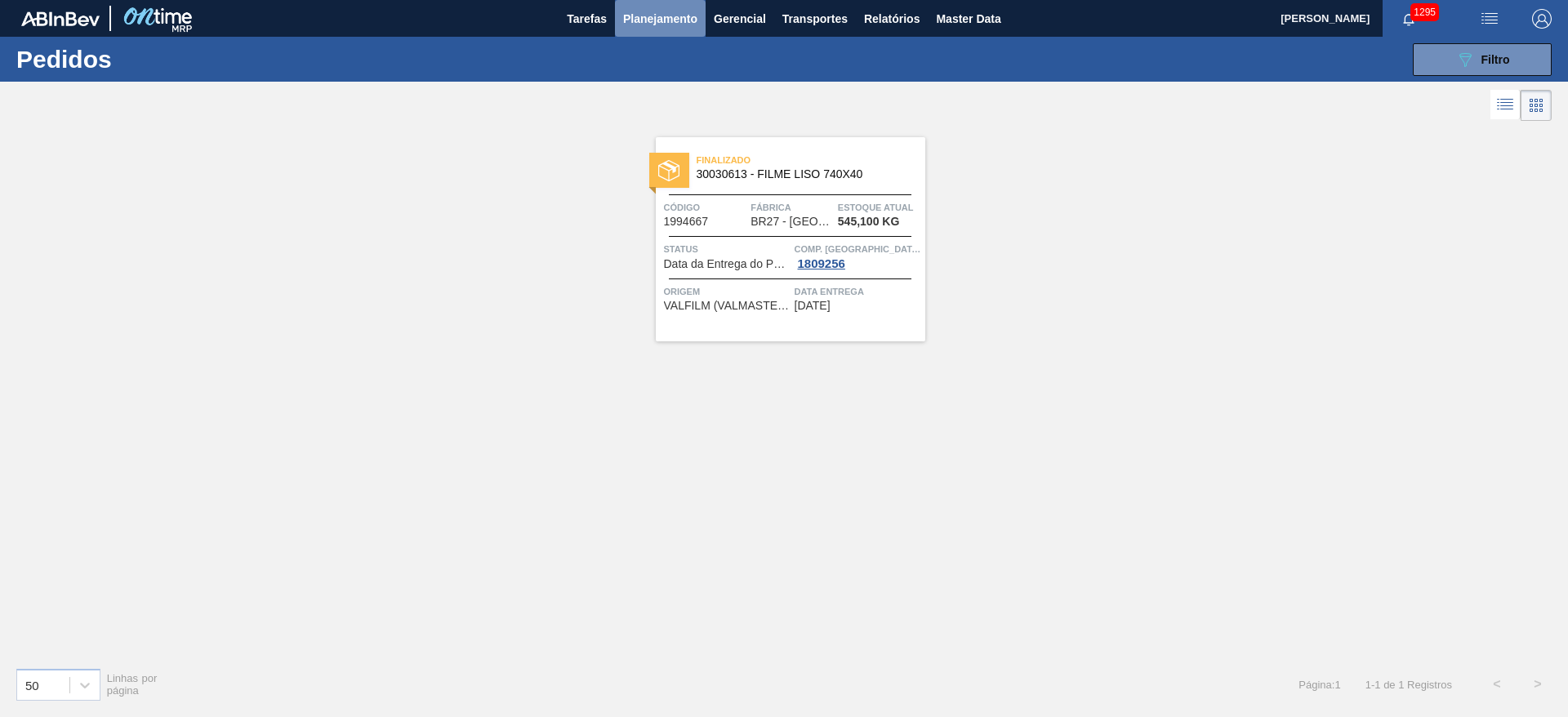
click at [657, 24] on span "Planejamento" at bounding box center [660, 19] width 75 height 20
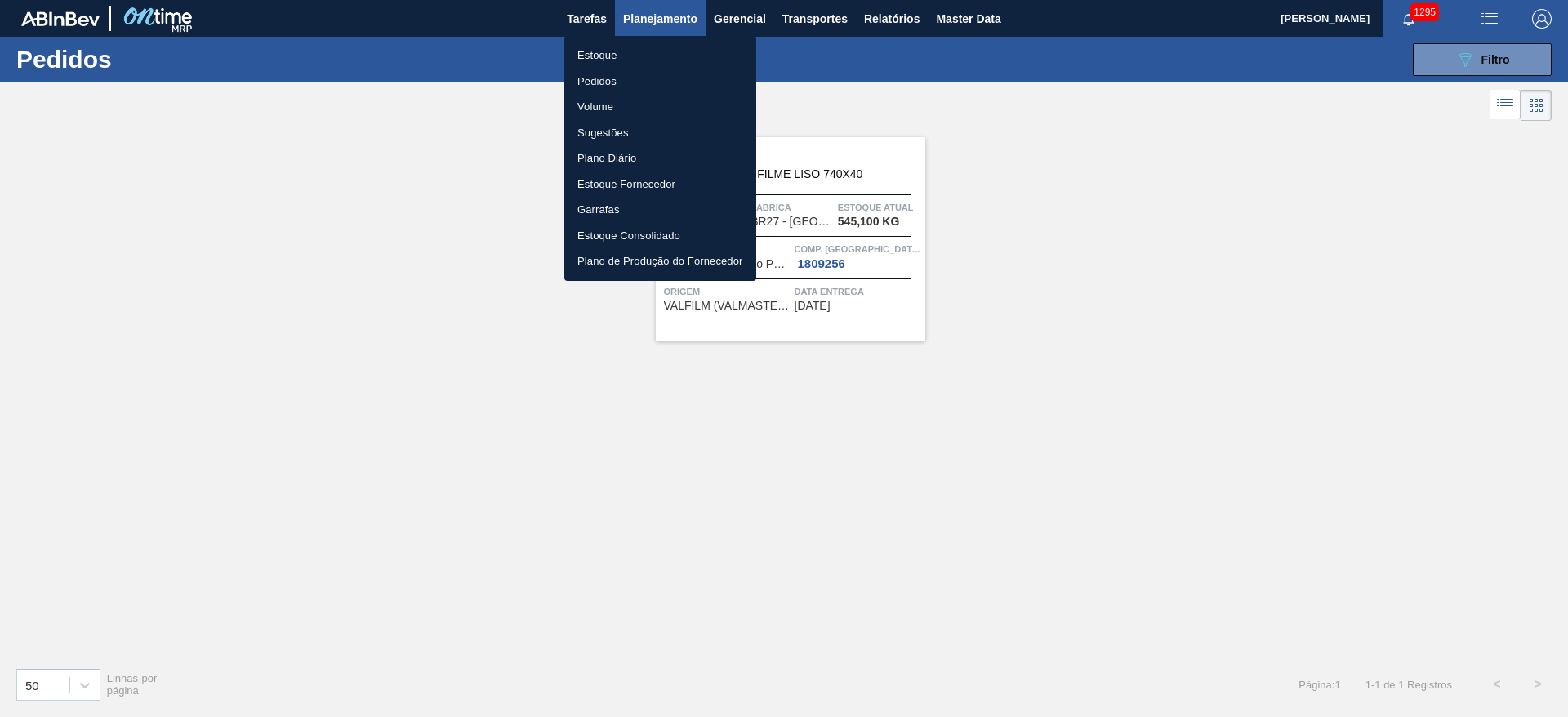
click at [600, 80] on li "Pedidos" at bounding box center [660, 81] width 192 height 26
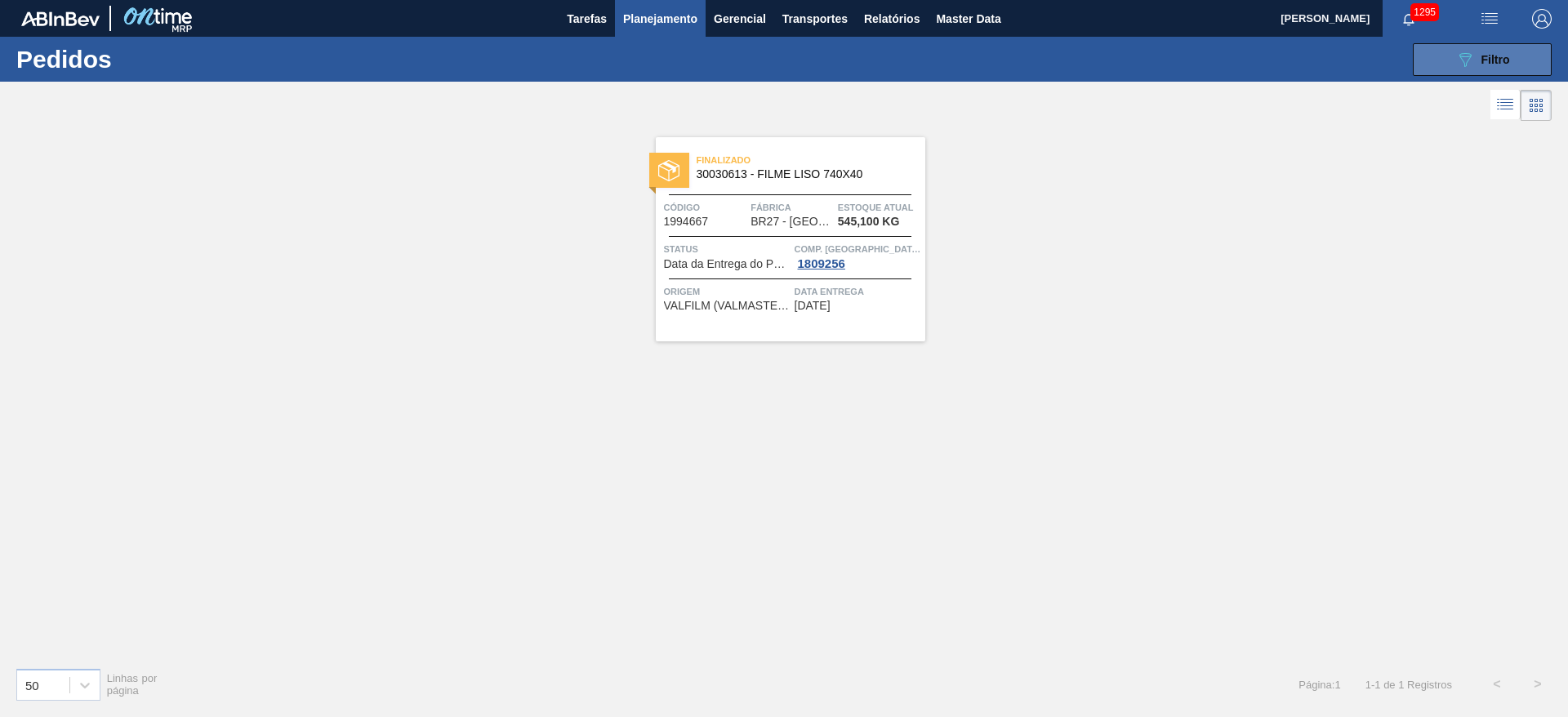
click at [1471, 71] on button "089F7B8B-B2A5-4AFE-B5C0-19BA573D28AC Filtro" at bounding box center [1482, 60] width 139 height 33
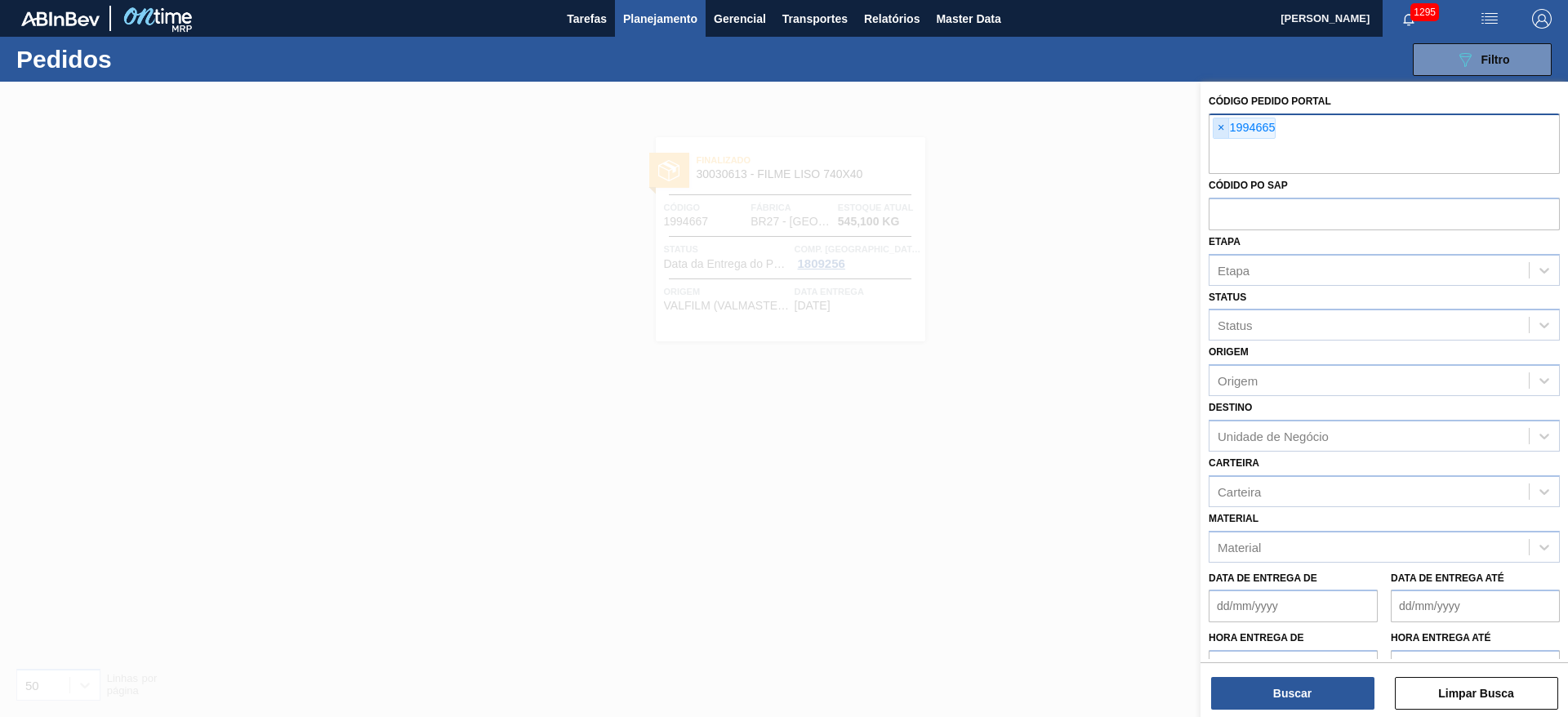
click at [1223, 124] on span "×" at bounding box center [1221, 128] width 15 height 20
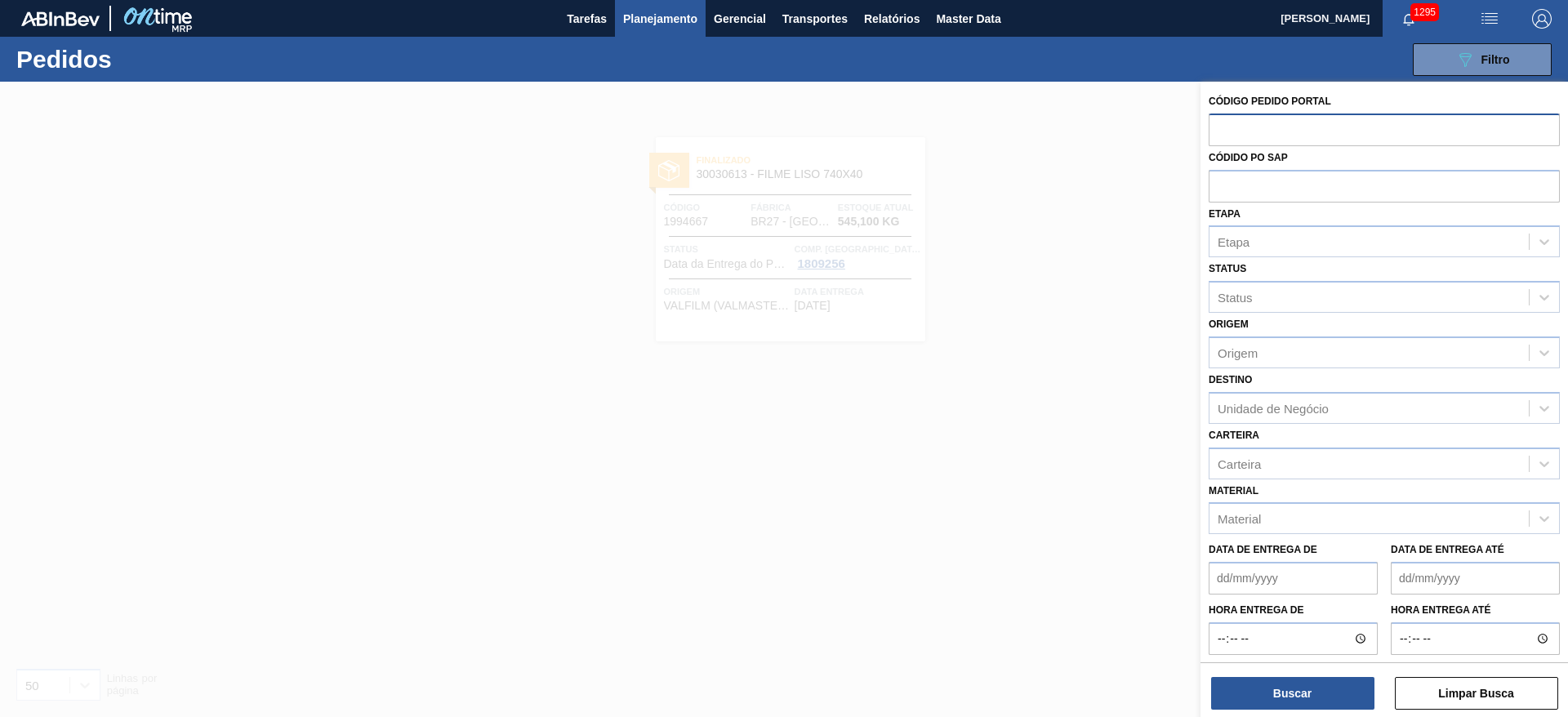
paste input "1994668"
type input "1994668"
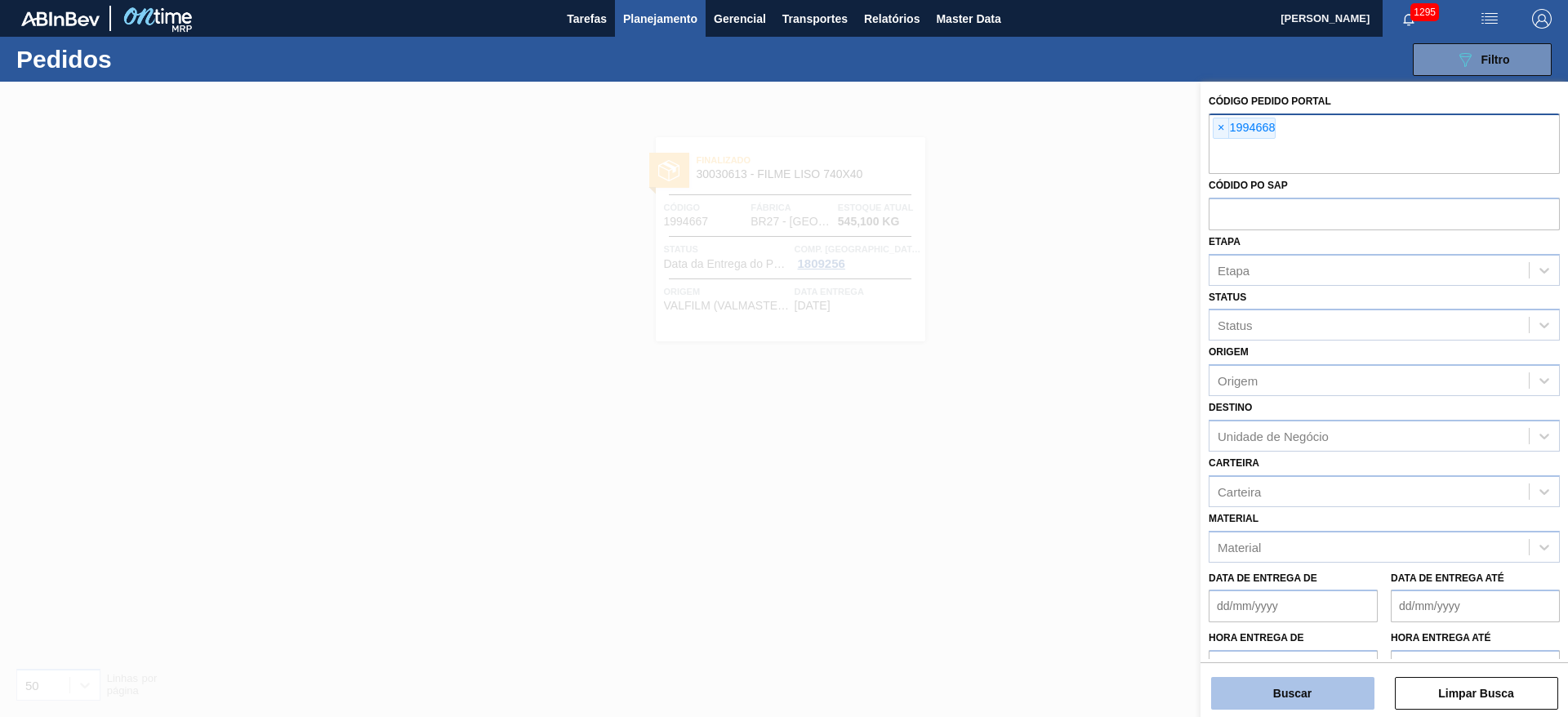
click at [1259, 687] on button "Buscar" at bounding box center [1293, 693] width 164 height 33
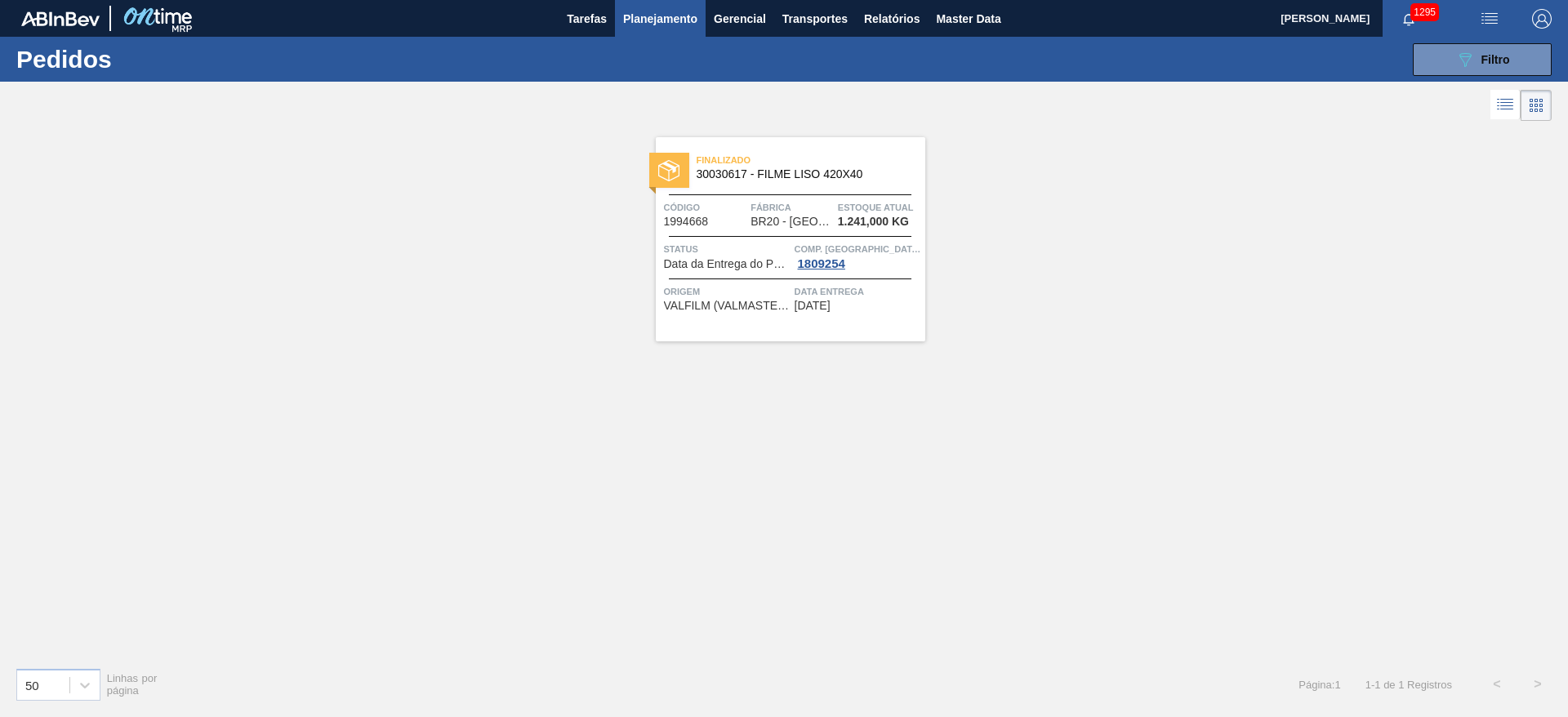
click at [774, 236] on div at bounding box center [790, 236] width 243 height 1
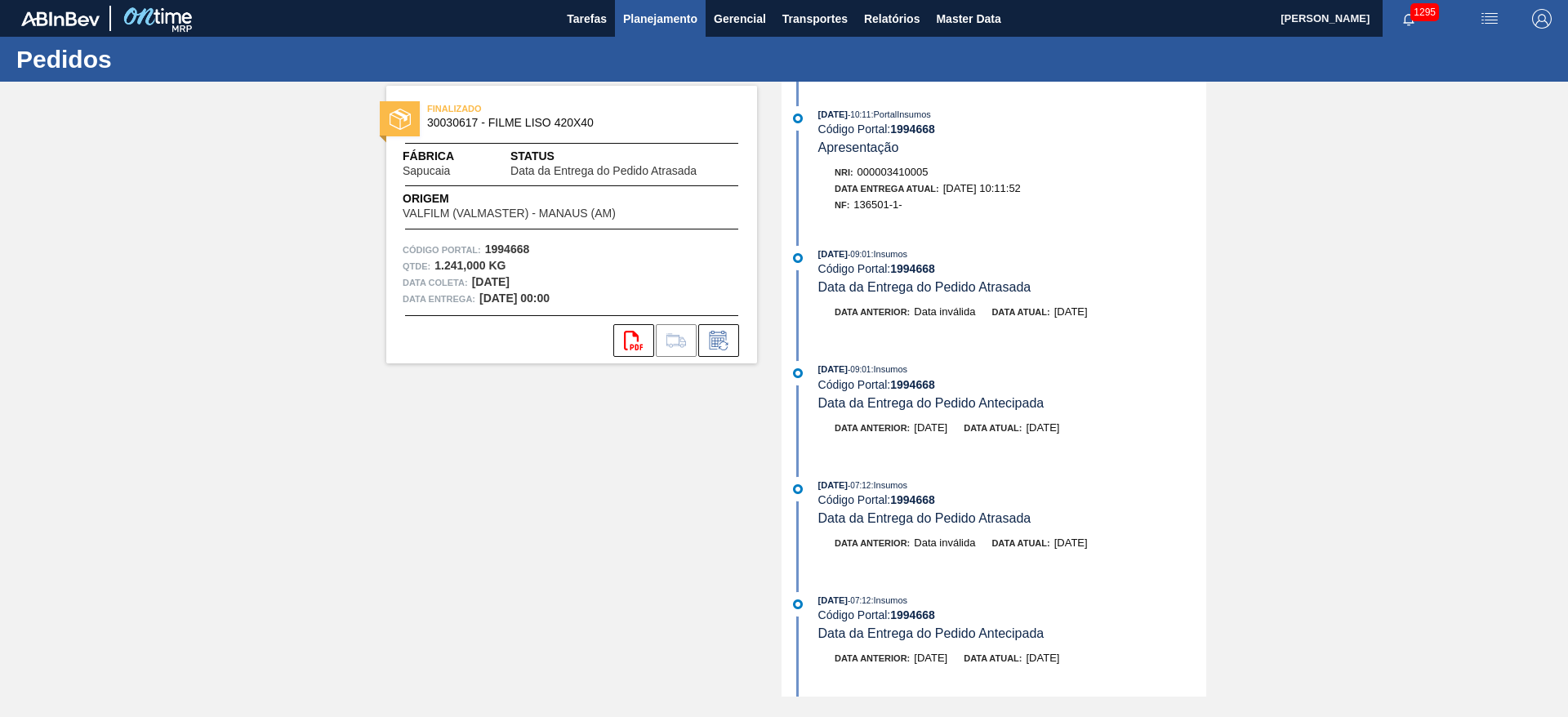
click at [634, 16] on span "Planejamento" at bounding box center [660, 19] width 75 height 20
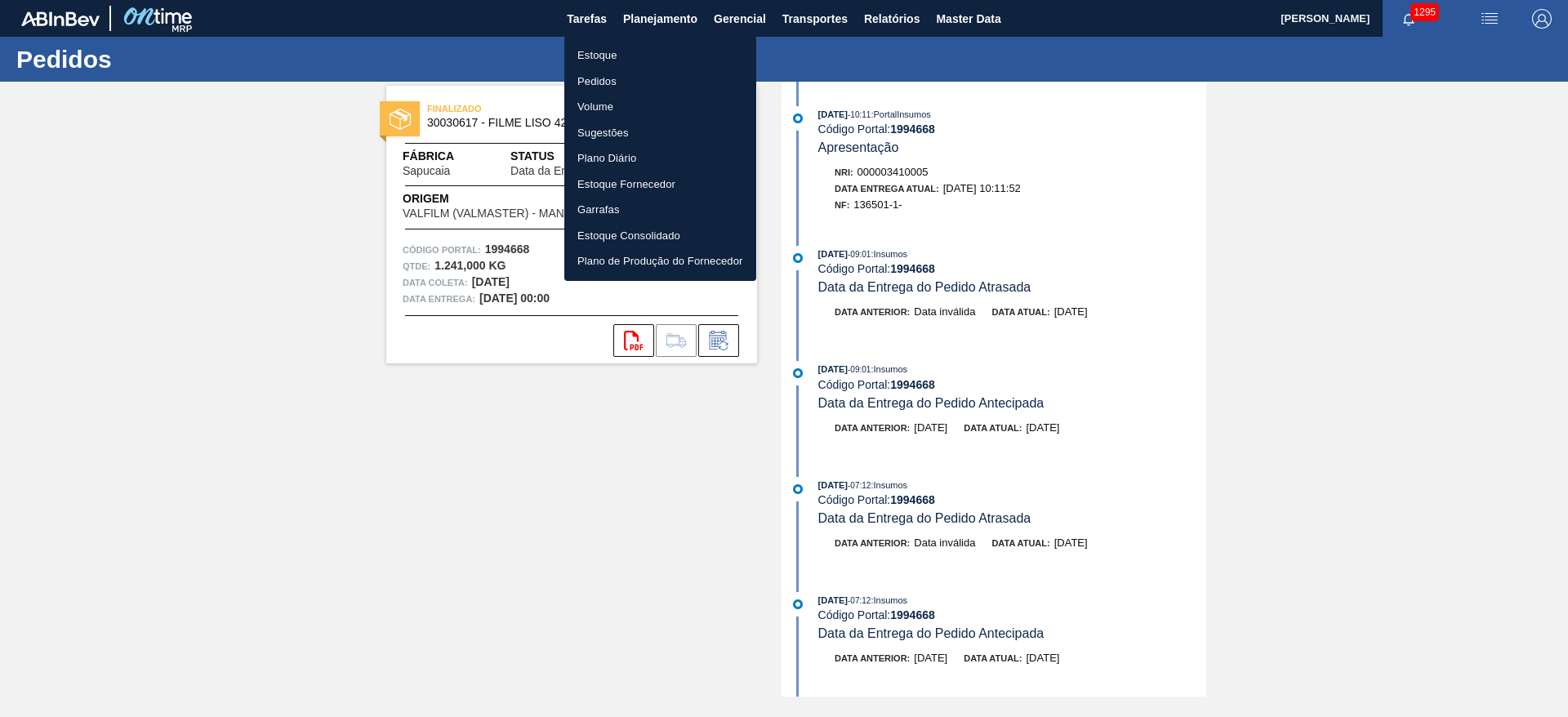
click at [612, 76] on li "Pedidos" at bounding box center [660, 81] width 192 height 26
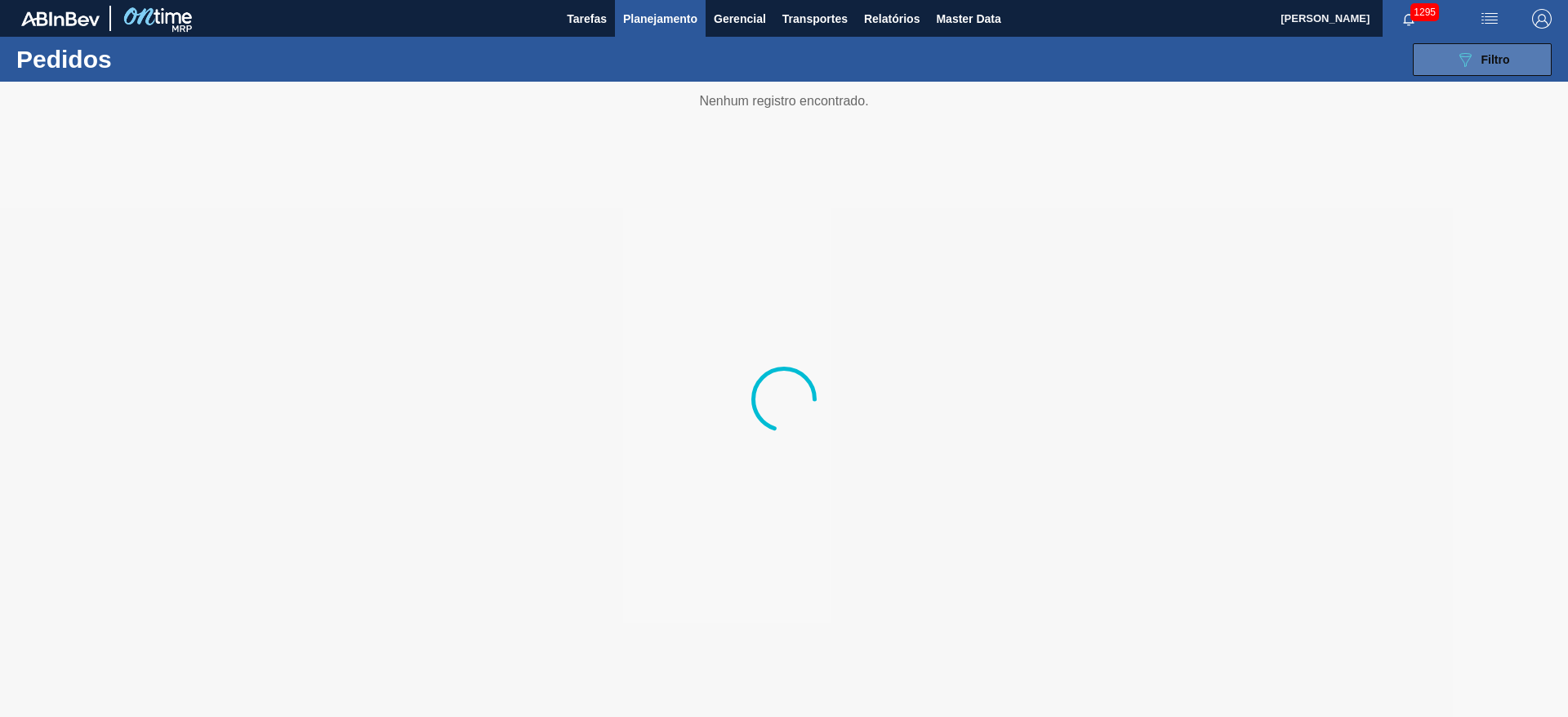
click at [1459, 60] on icon "089F7B8B-B2A5-4AFE-B5C0-19BA573D28AC" at bounding box center [1465, 60] width 20 height 20
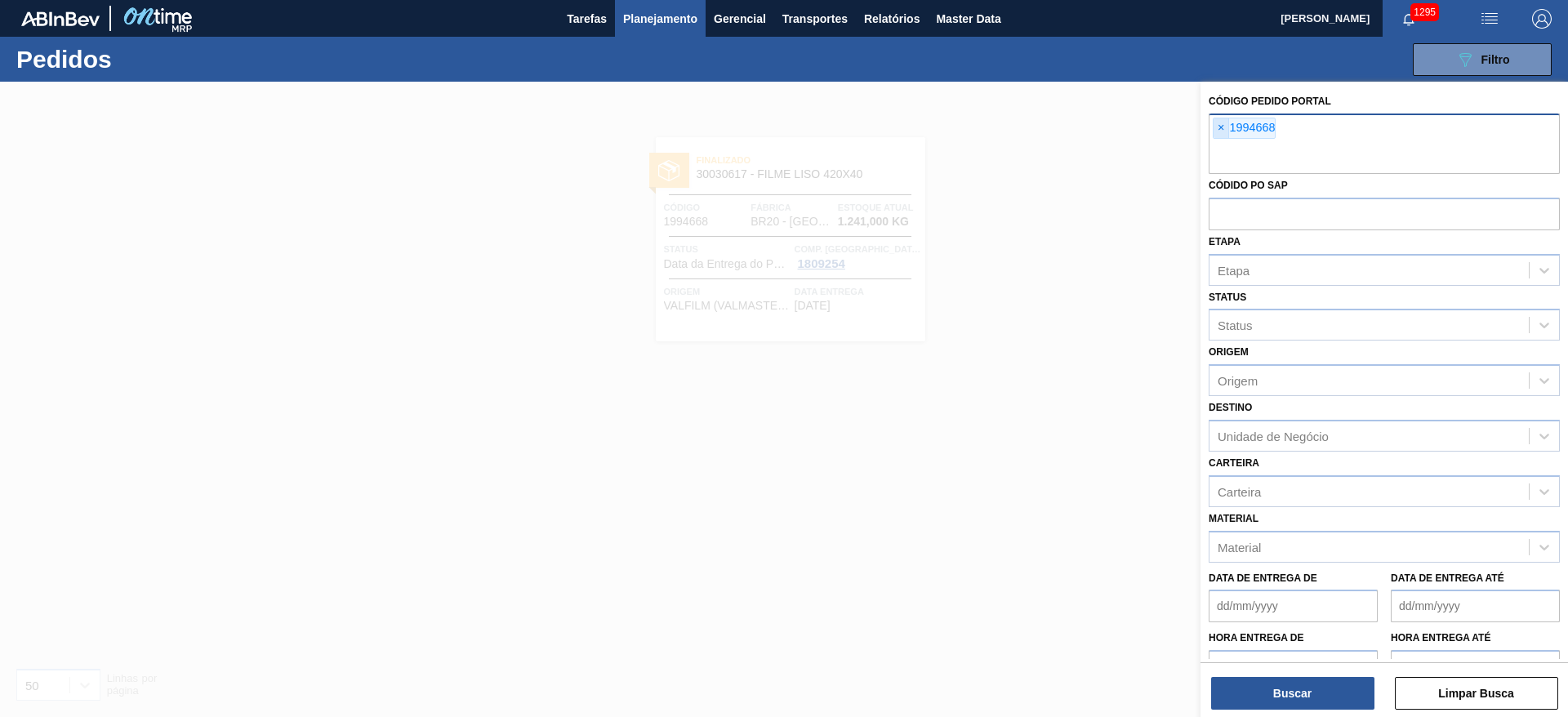
click at [1221, 127] on span "×" at bounding box center [1221, 128] width 15 height 20
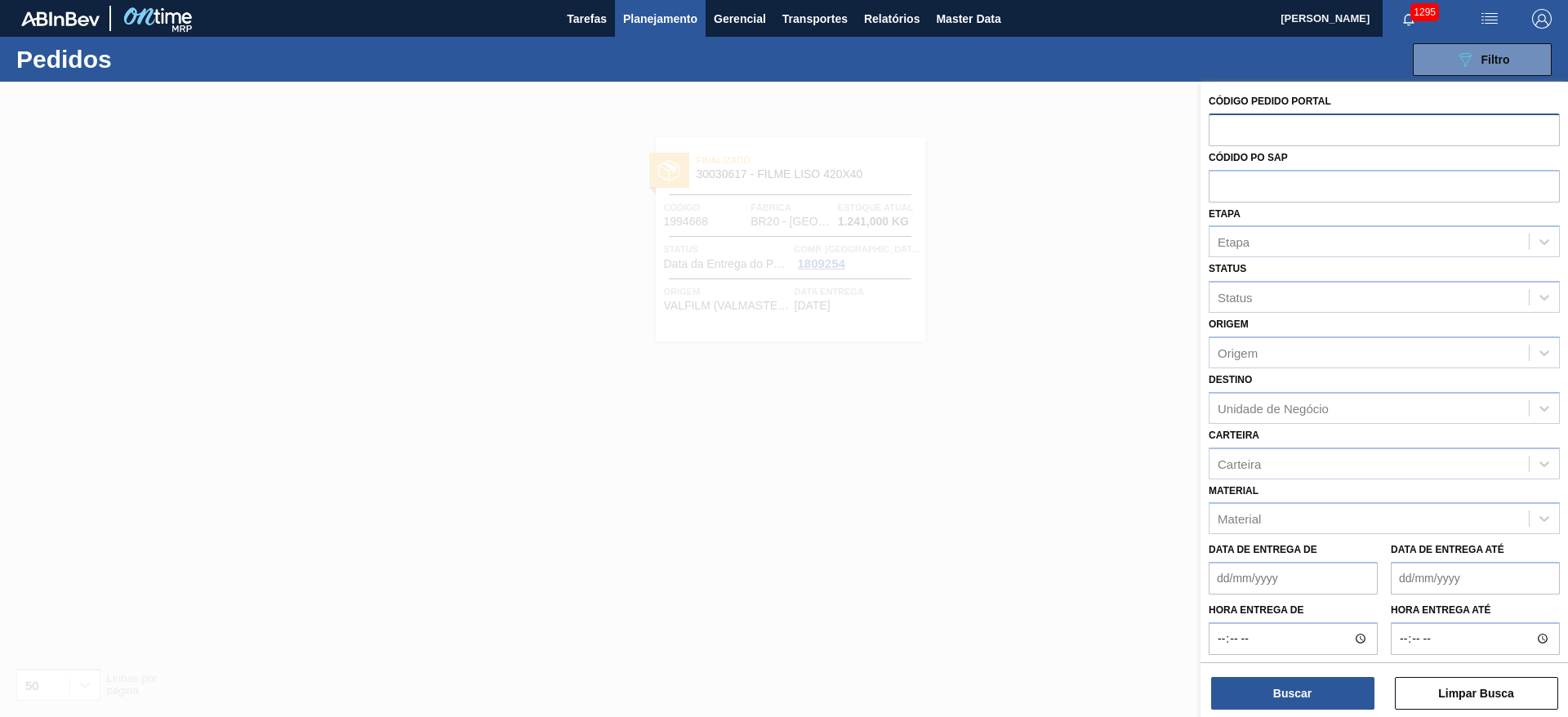
paste input "1994669"
type input "1994669"
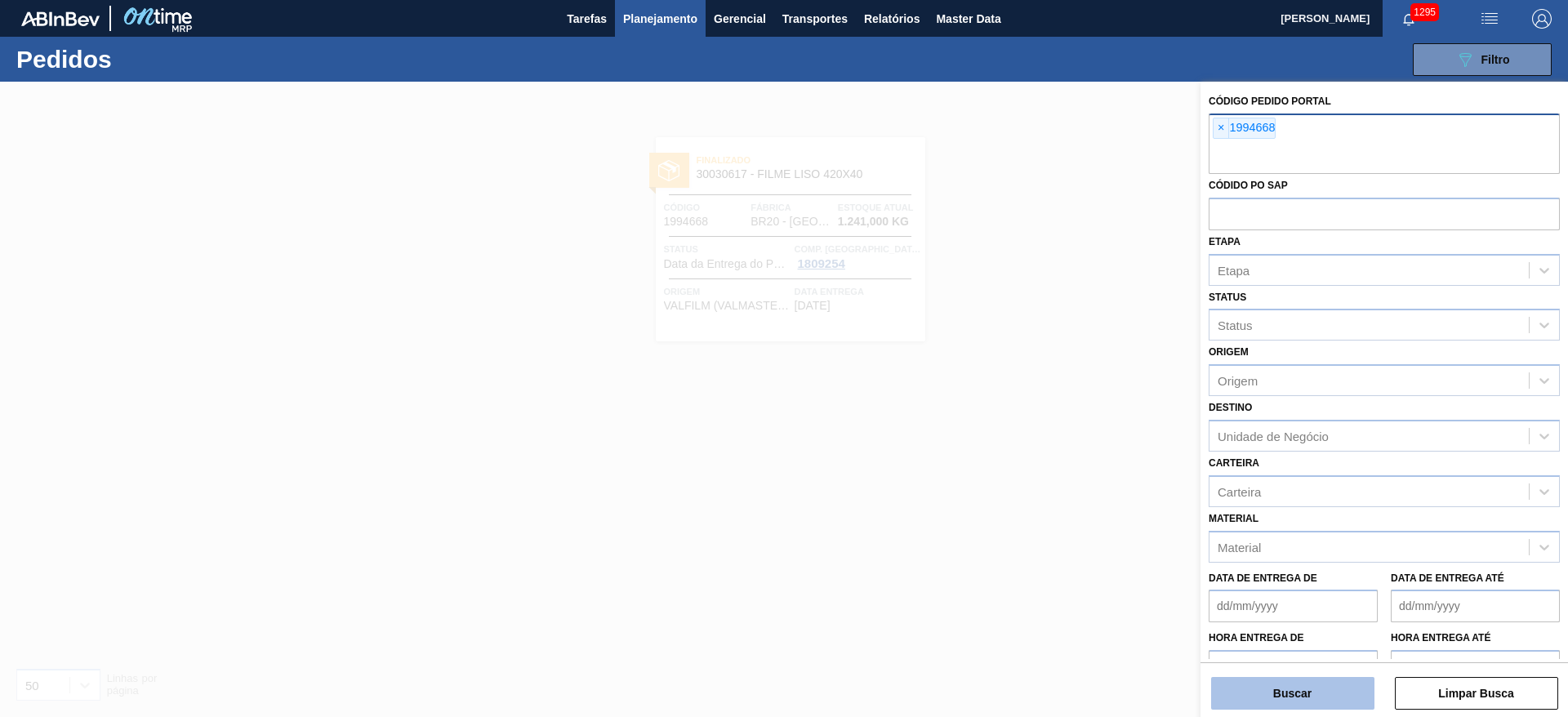
click at [1287, 695] on button "Buscar" at bounding box center [1293, 693] width 164 height 33
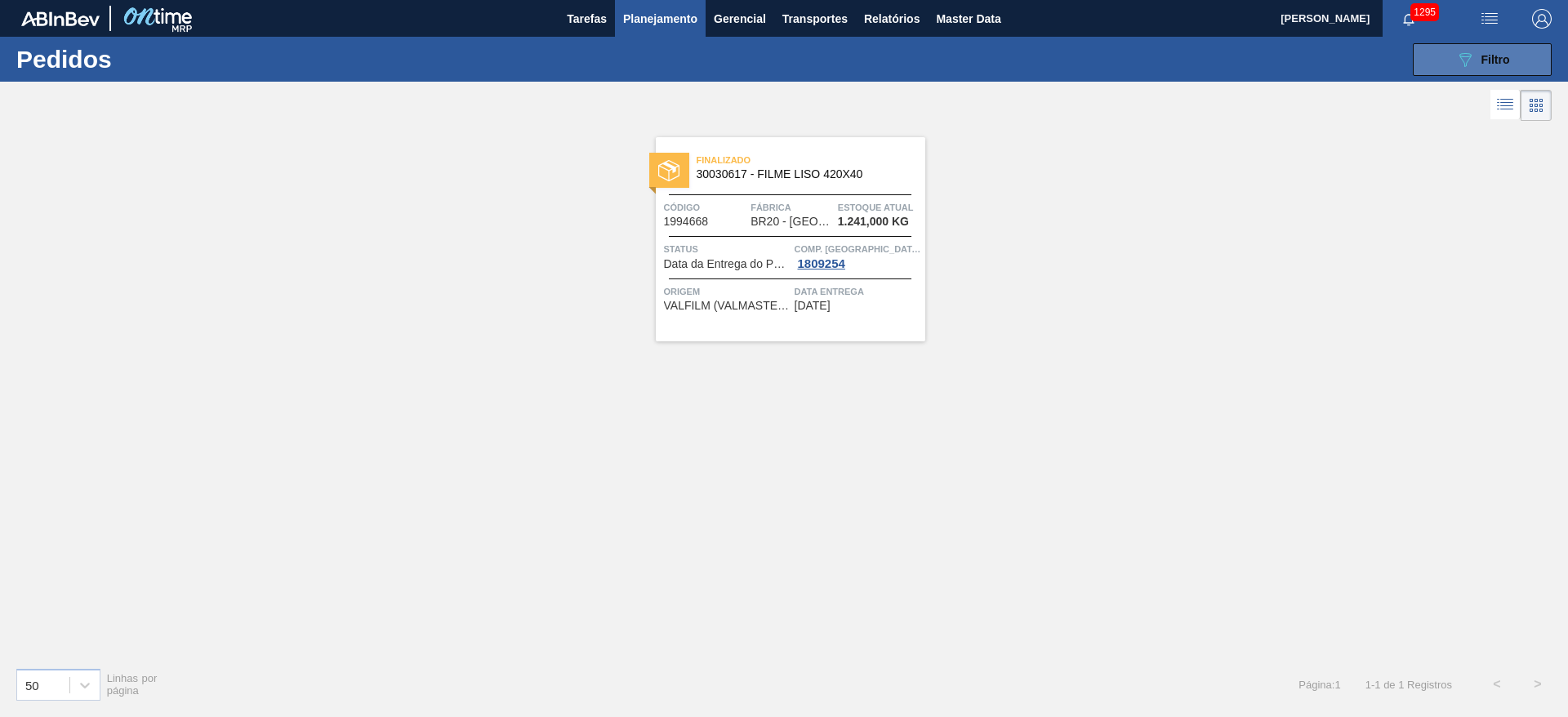
click at [1451, 45] on button "089F7B8B-B2A5-4AFE-B5C0-19BA573D28AC Filtro" at bounding box center [1482, 60] width 139 height 33
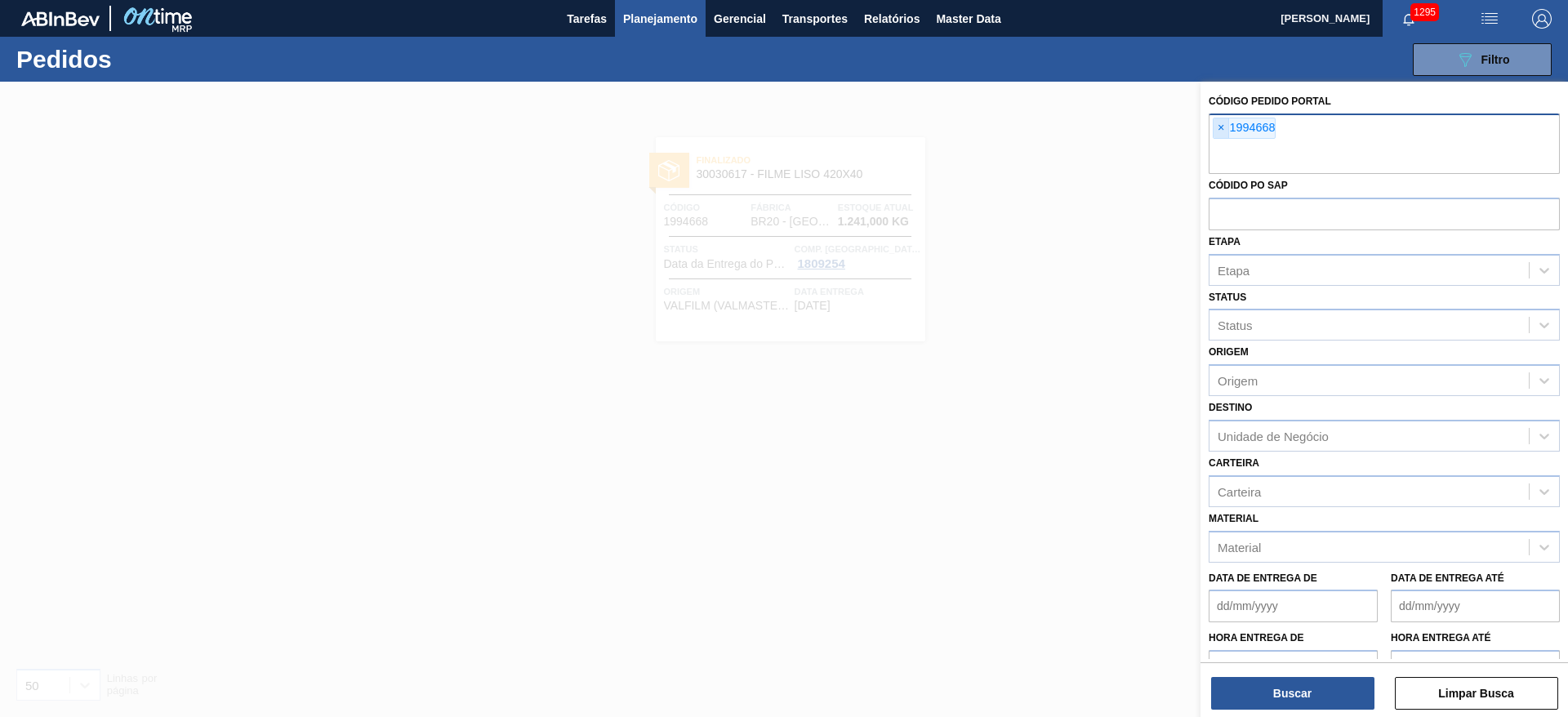
click at [1217, 134] on span "×" at bounding box center [1221, 128] width 15 height 20
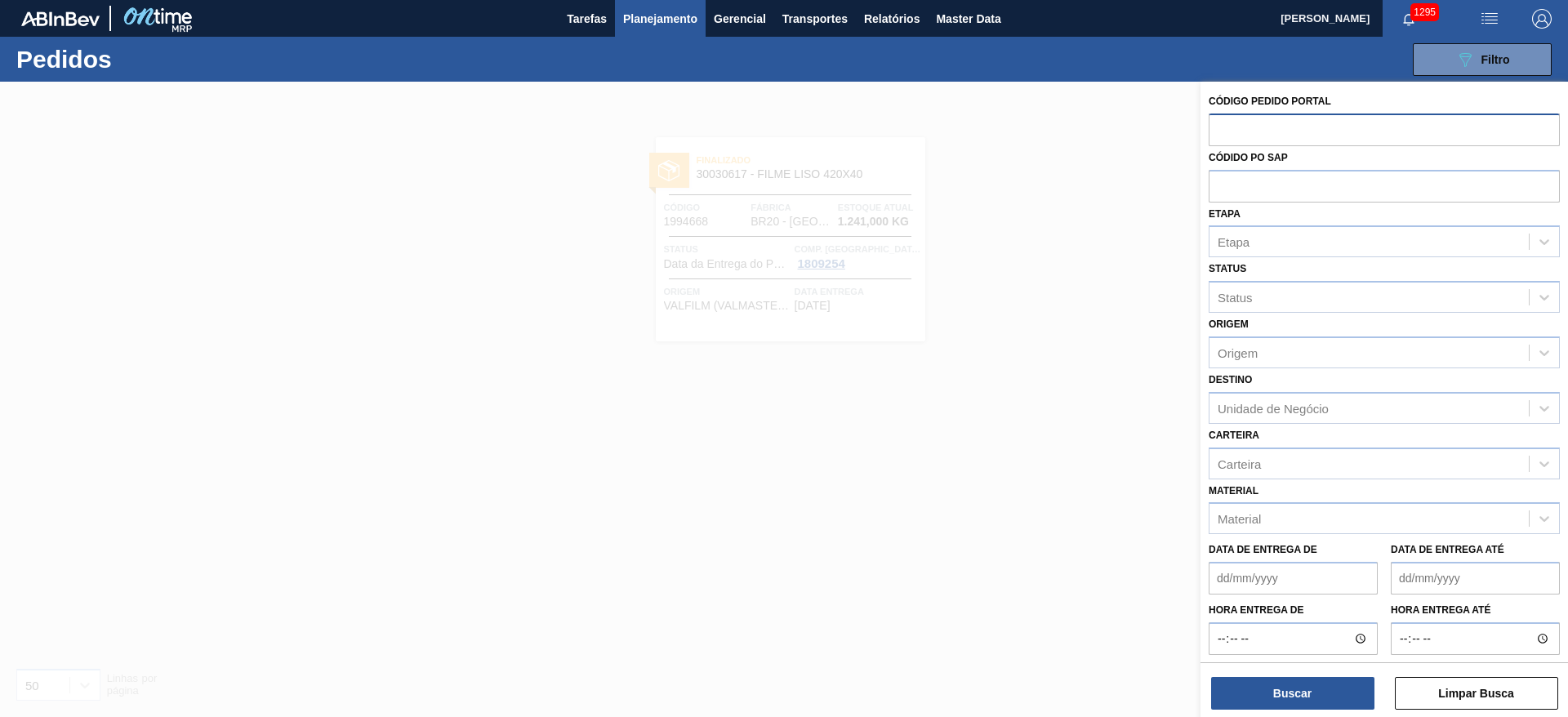
paste input "1994669"
type input "1994669"
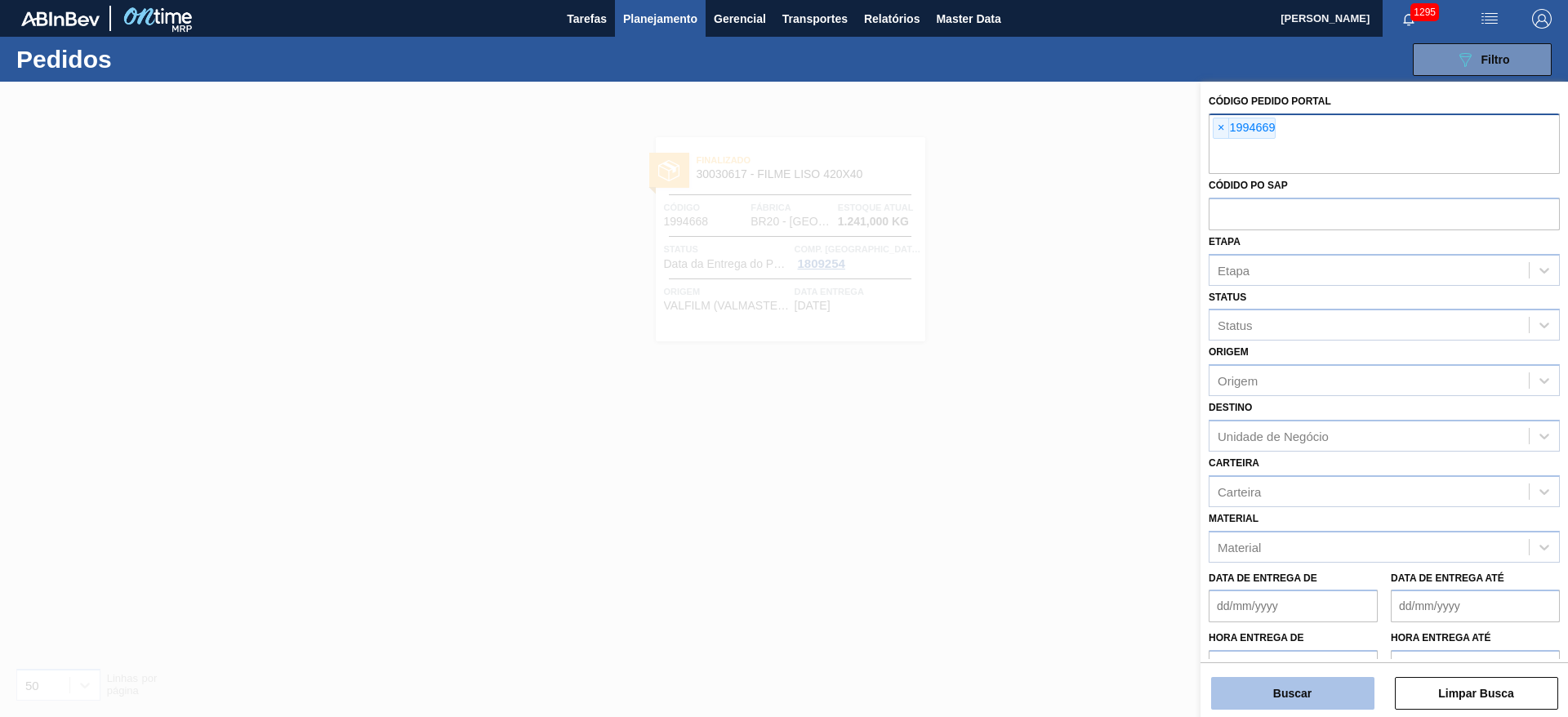
click at [1322, 688] on button "Buscar" at bounding box center [1293, 693] width 164 height 33
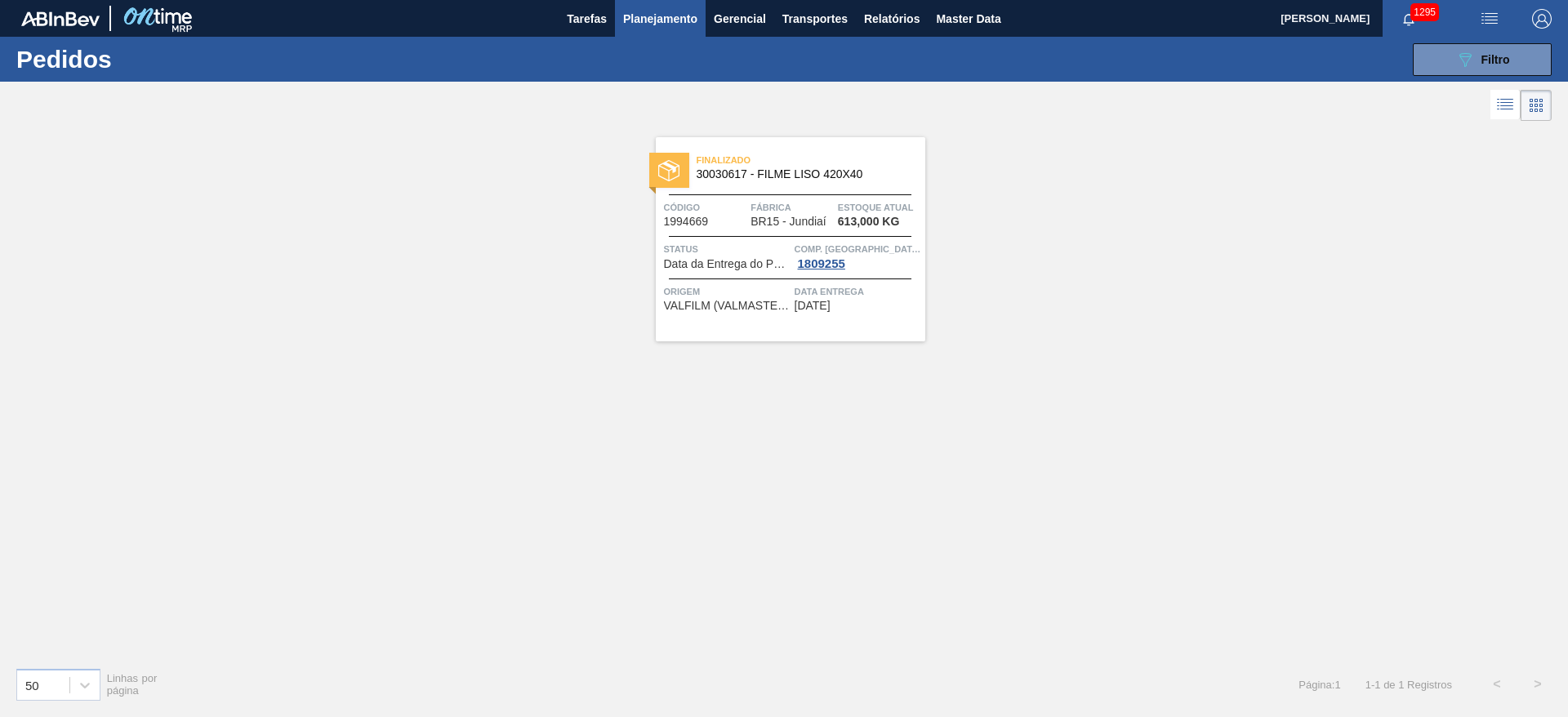
click at [649, 20] on span "Planejamento" at bounding box center [660, 19] width 75 height 20
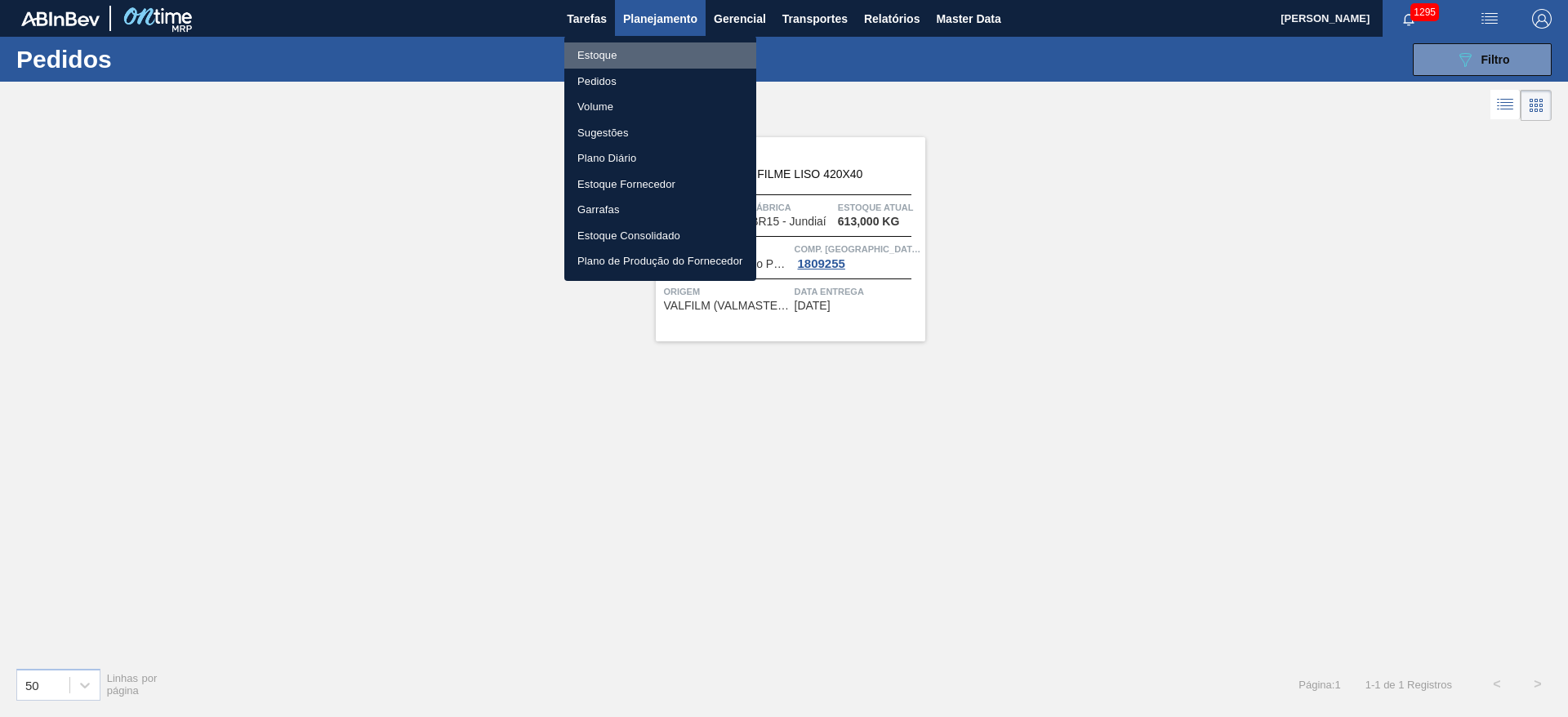
drag, startPoint x: 601, startPoint y: 57, endPoint x: 596, endPoint y: 87, distance: 30.4
click at [600, 57] on li "Estoque" at bounding box center [660, 55] width 192 height 26
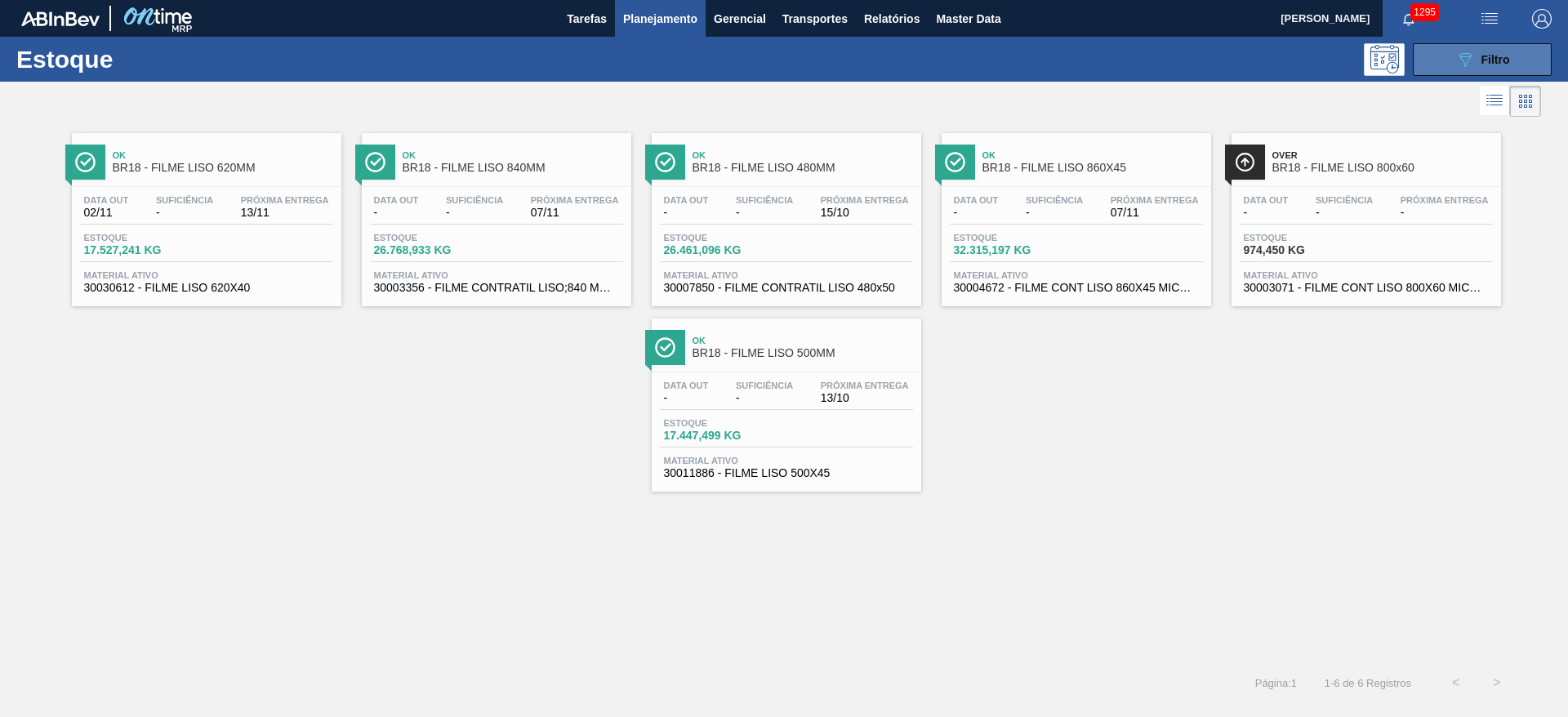
click at [1457, 58] on icon "089F7B8B-B2A5-4AFE-B5C0-19BA573D28AC" at bounding box center [1465, 60] width 20 height 20
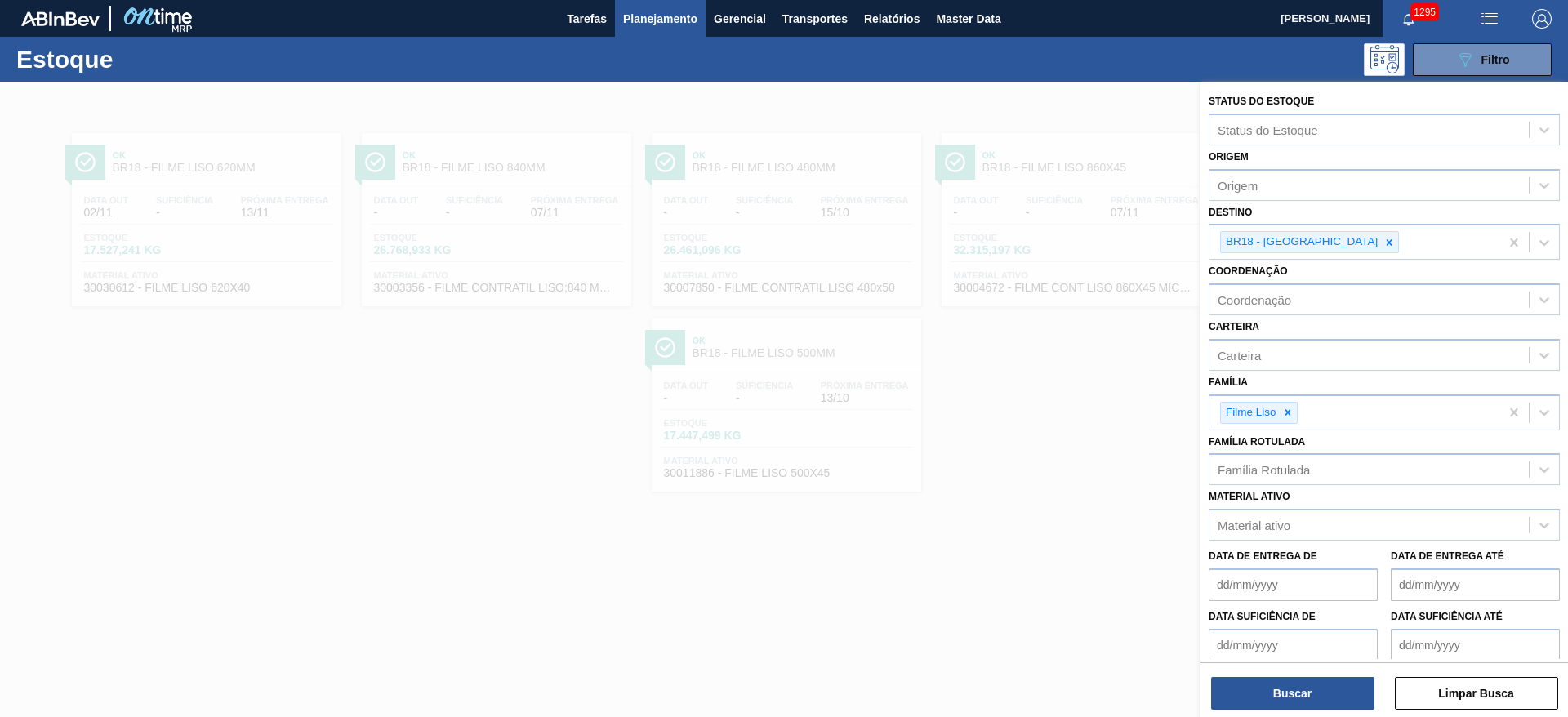
click at [1035, 486] on div at bounding box center [784, 440] width 1568 height 717
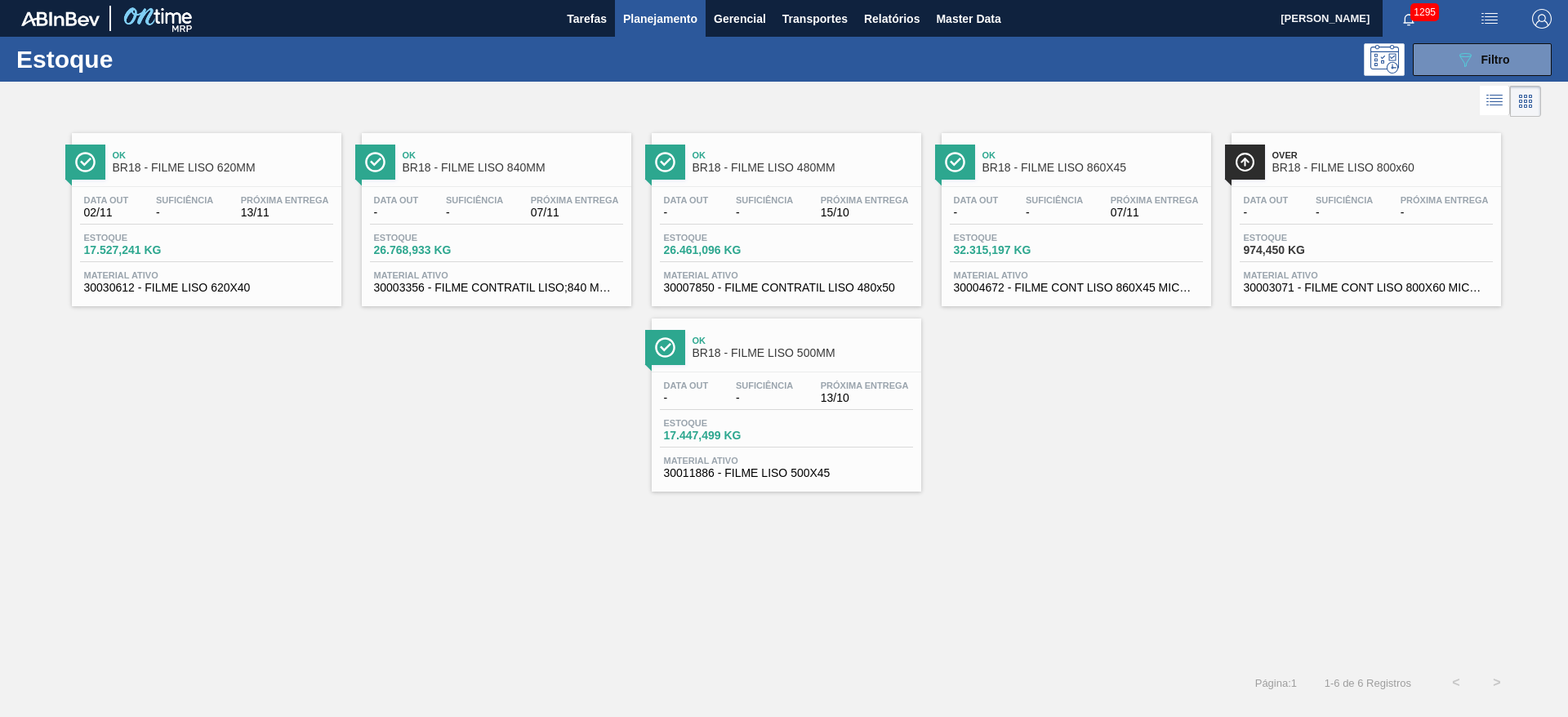
click at [375, 497] on div "Ok BR18 - FILME LISO 620MM Data [DATE] Suficiência - Próxima Entrega 13/11 Esto…" at bounding box center [784, 392] width 1568 height 542
click at [175, 233] on span "Estoque" at bounding box center [142, 237] width 115 height 10
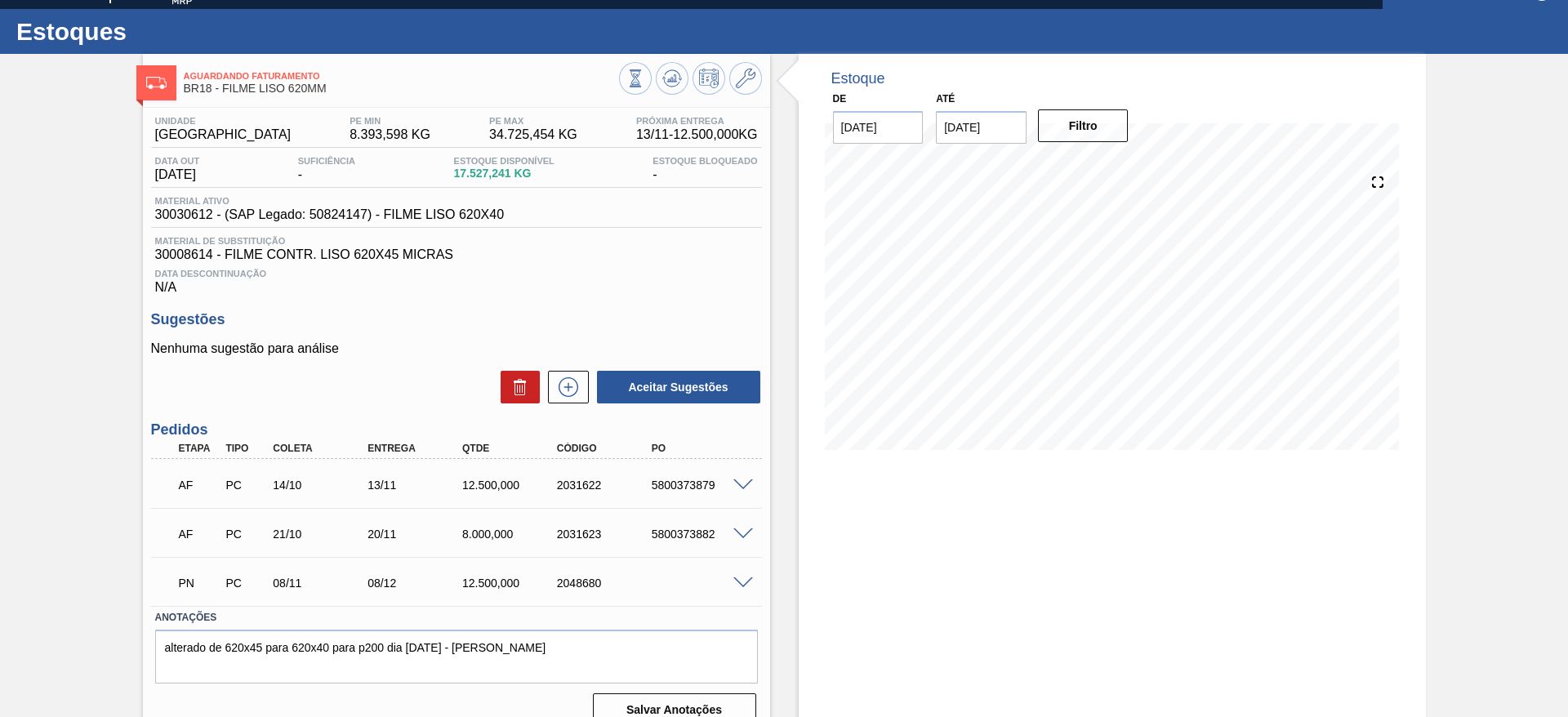
scroll to position [51, 0]
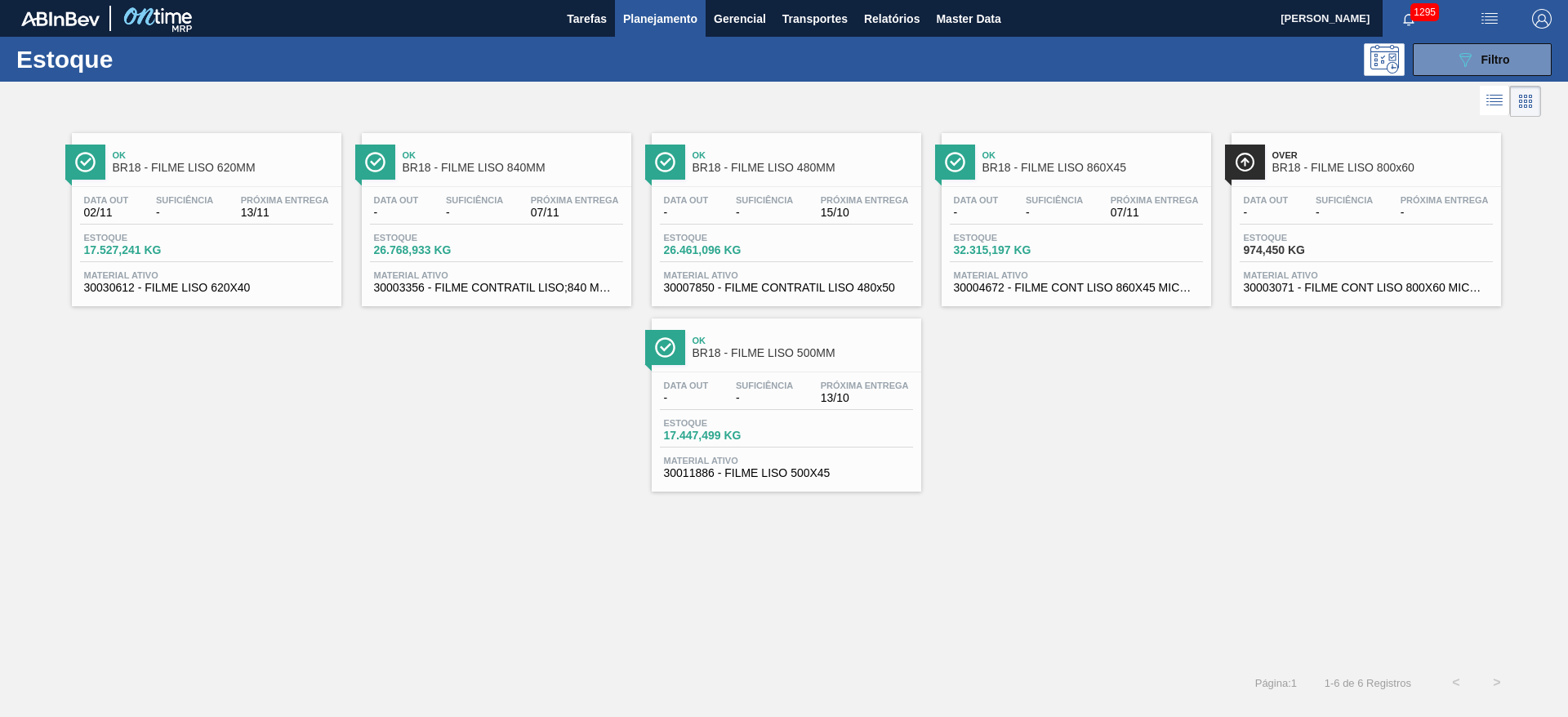
click at [533, 247] on div "Estoque 26.768,933 KG" at bounding box center [496, 247] width 254 height 29
